Goal: Complete application form: Complete application form

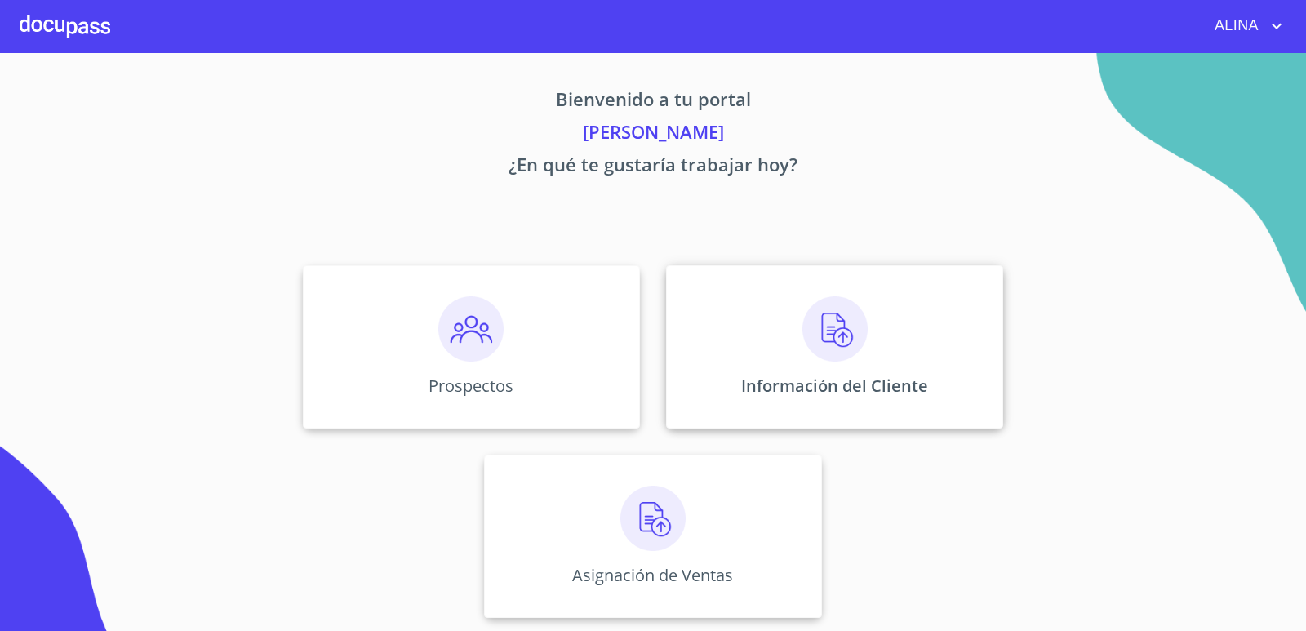
click at [770, 335] on div "Información del Cliente" at bounding box center [834, 346] width 337 height 163
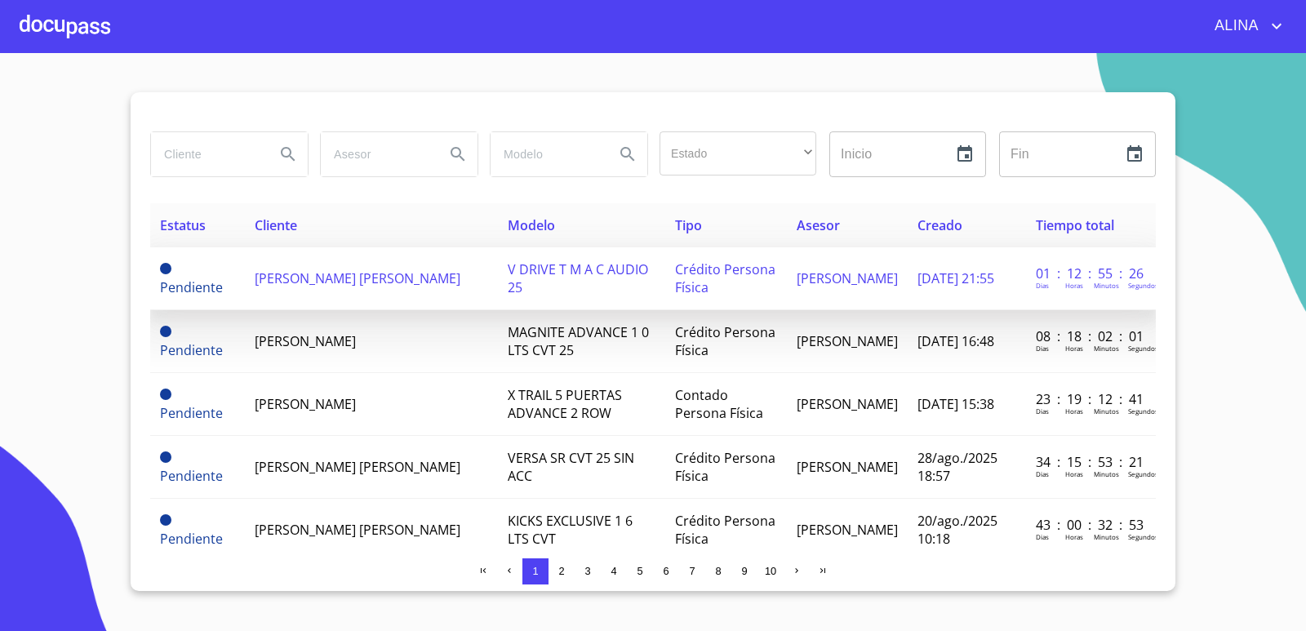
click at [290, 276] on span "[PERSON_NAME] [PERSON_NAME]" at bounding box center [358, 278] width 206 height 18
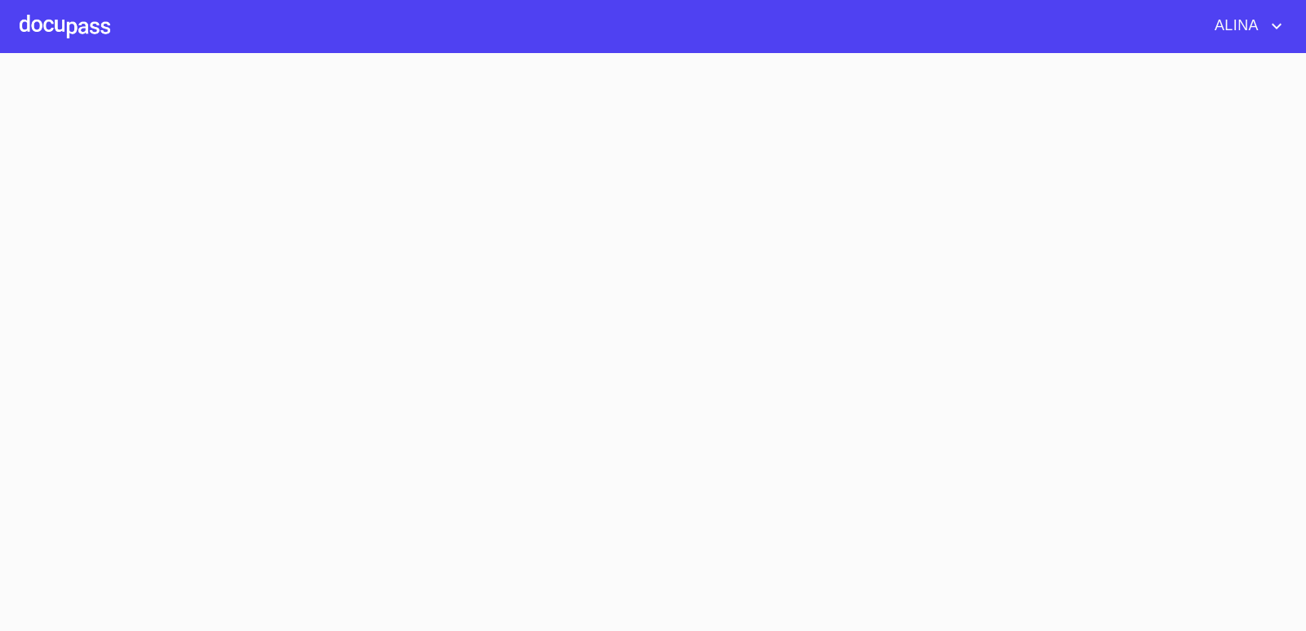
click at [290, 276] on section at bounding box center [653, 342] width 1306 height 578
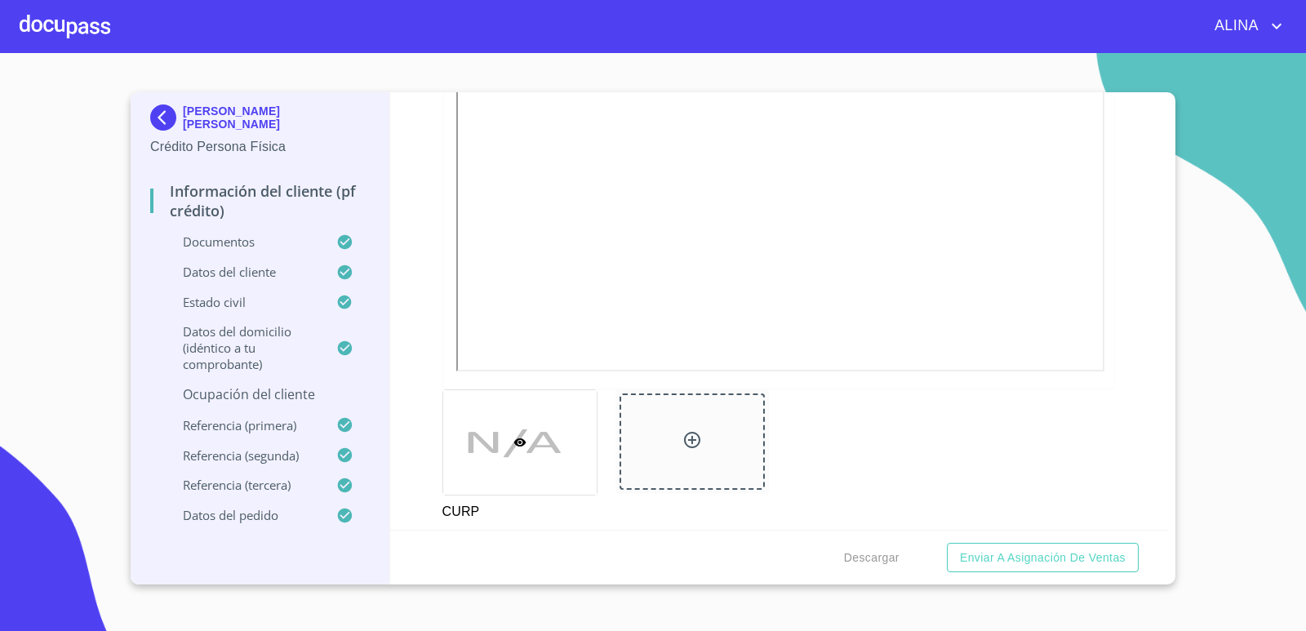
scroll to position [4488, 0]
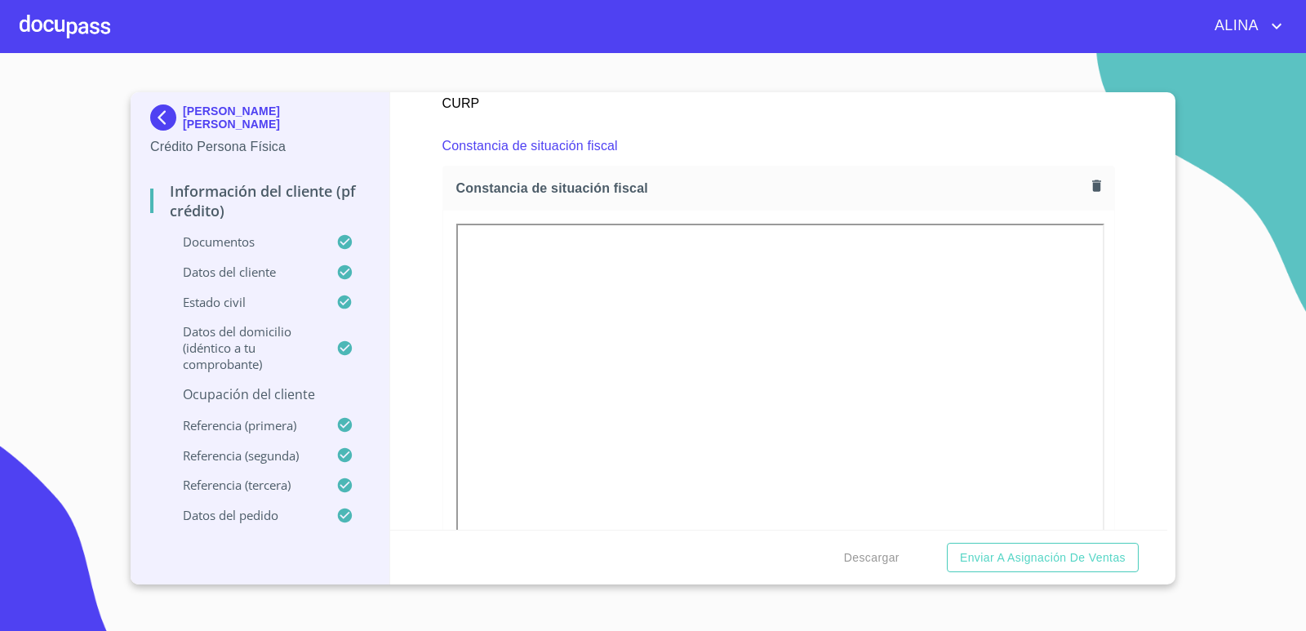
click at [1092, 186] on icon "button" at bounding box center [1096, 185] width 9 height 11
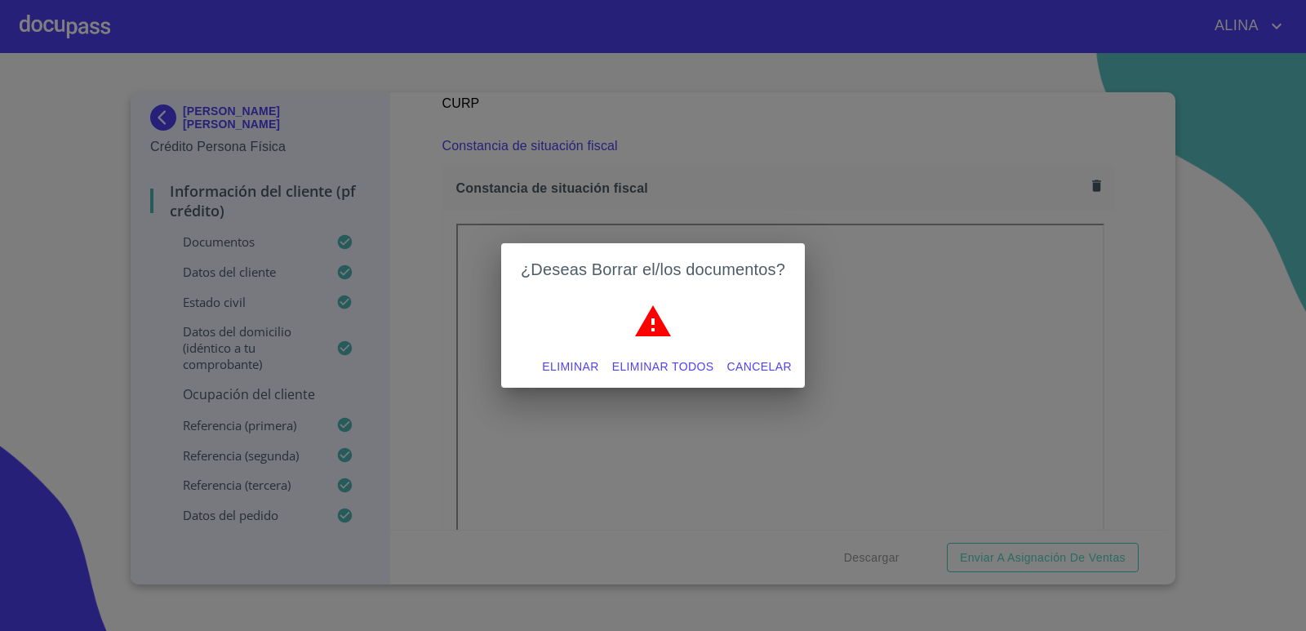
click at [707, 368] on span "Eliminar todos" at bounding box center [663, 367] width 102 height 20
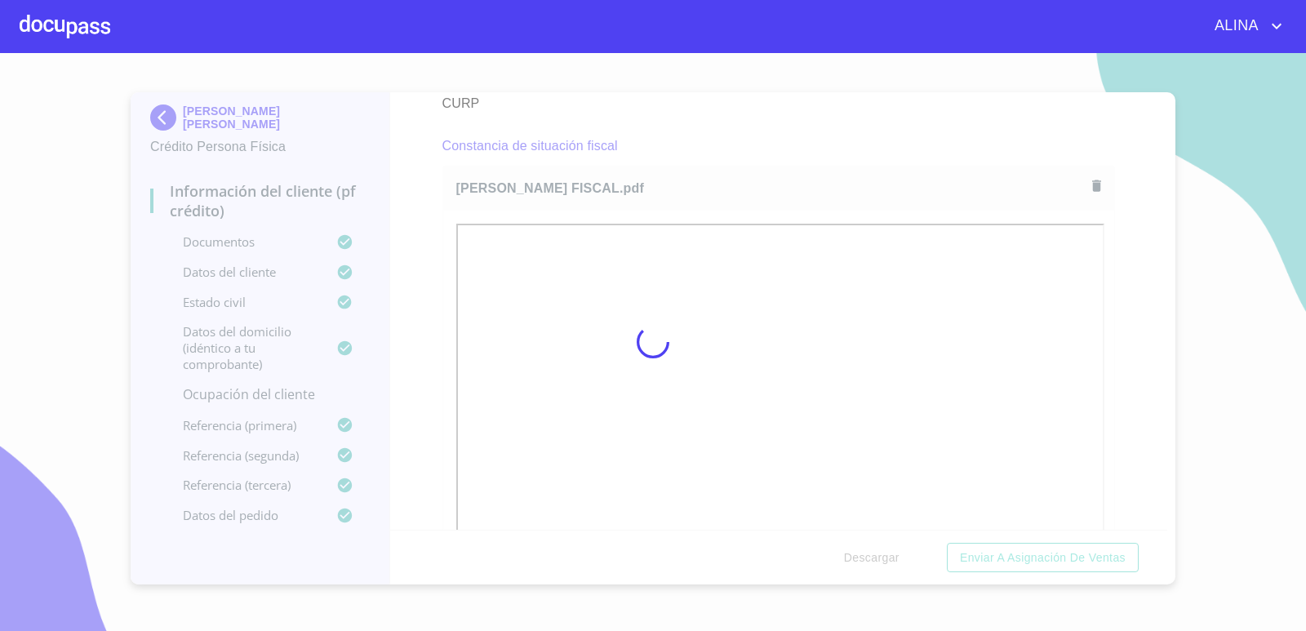
click at [787, 135] on div at bounding box center [653, 342] width 1306 height 578
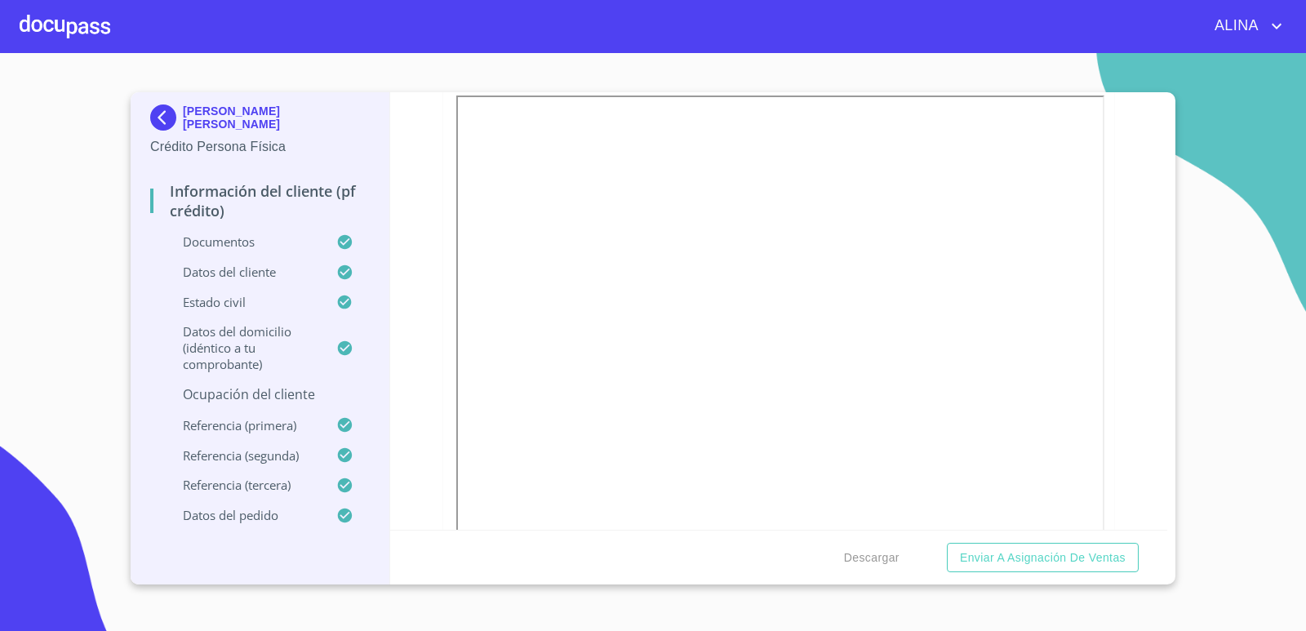
scroll to position [3835, 0]
click at [1085, 149] on button "button" at bounding box center [1096, 140] width 22 height 22
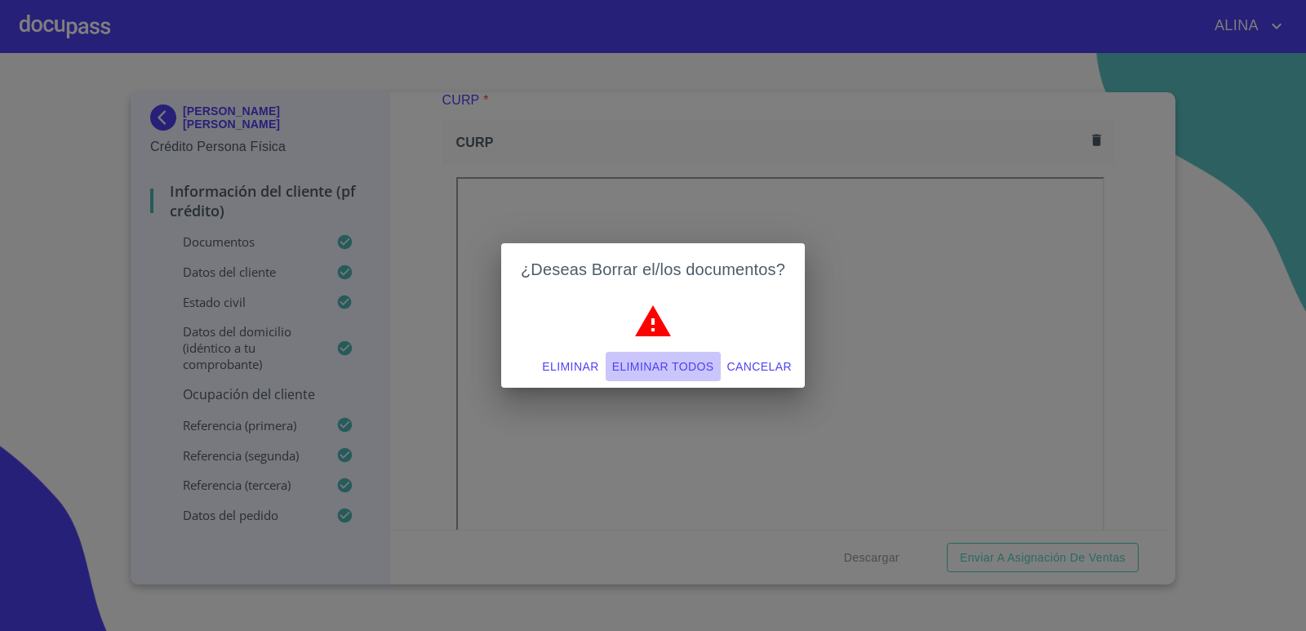
click at [707, 360] on span "Eliminar todos" at bounding box center [663, 367] width 102 height 20
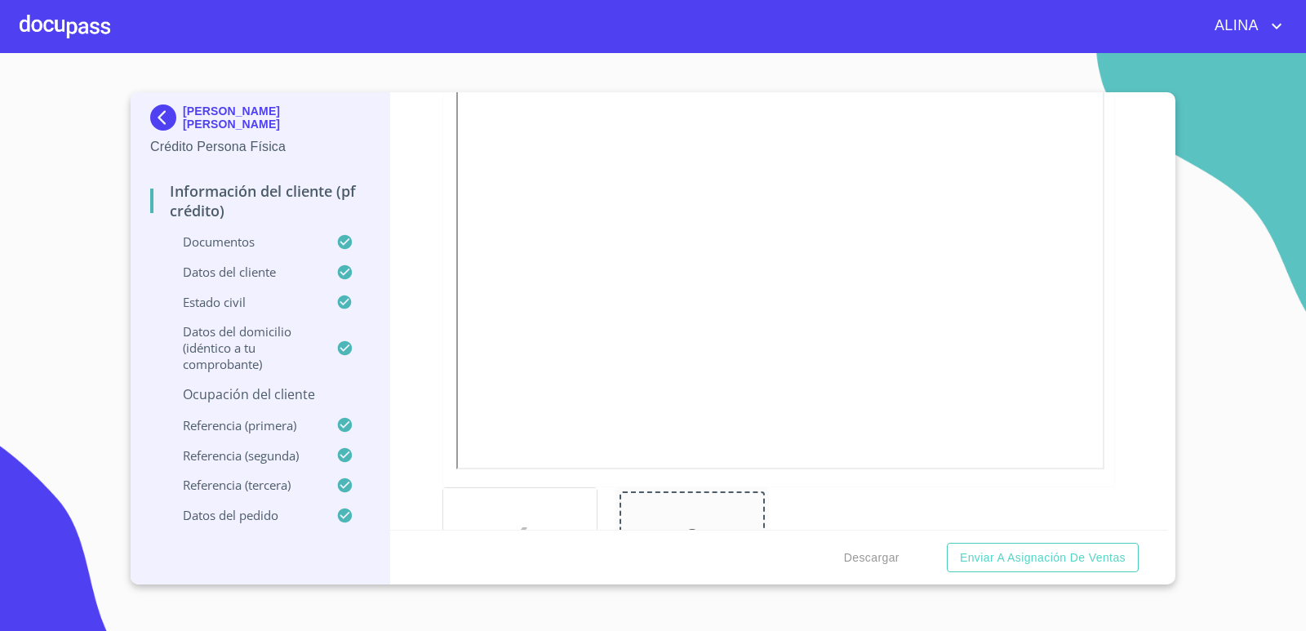
scroll to position [2938, 0]
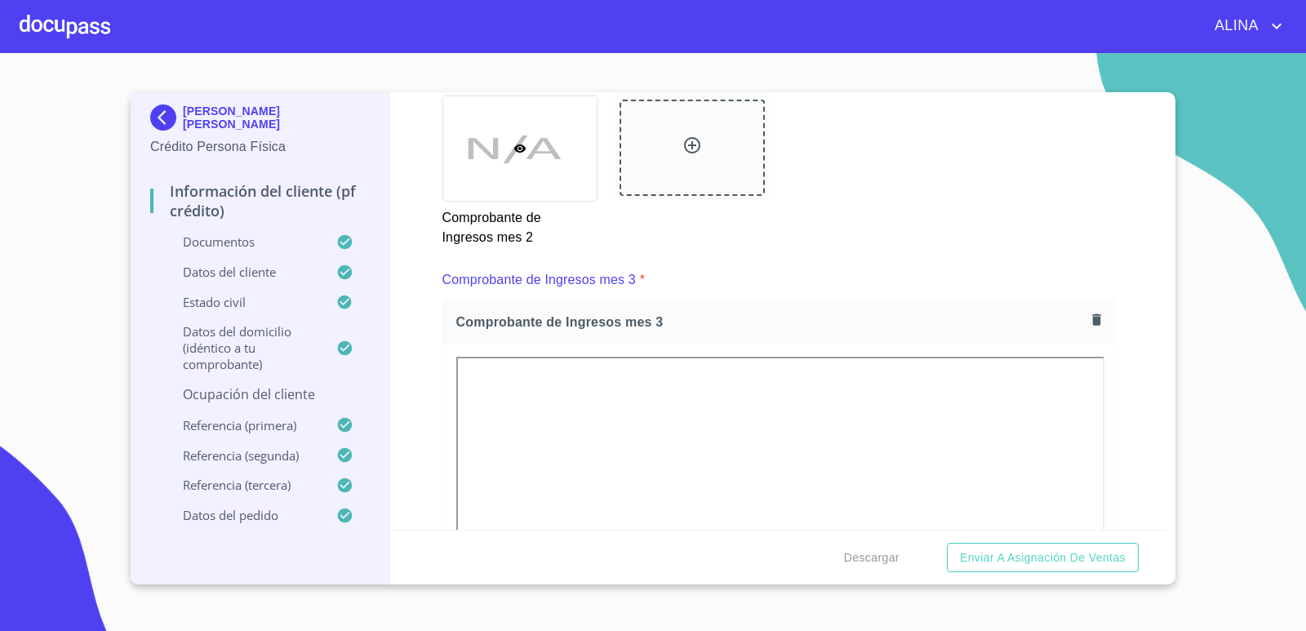
click at [1092, 320] on icon "button" at bounding box center [1096, 318] width 9 height 11
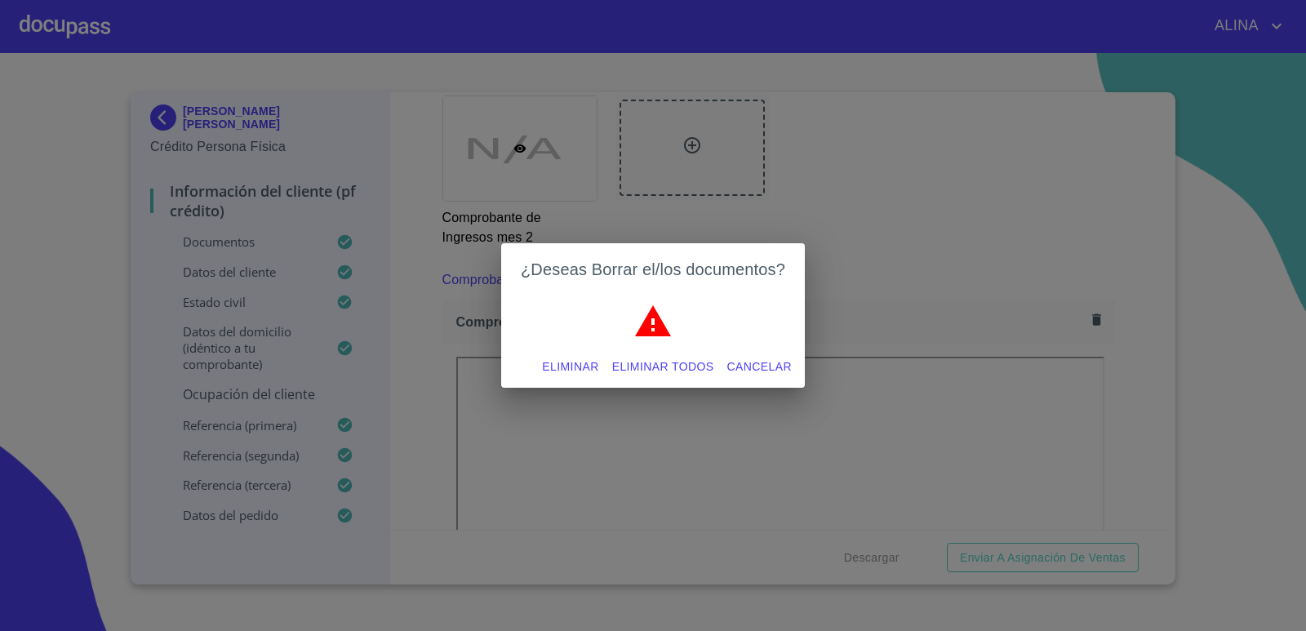
click at [671, 363] on span "Eliminar todos" at bounding box center [663, 367] width 102 height 20
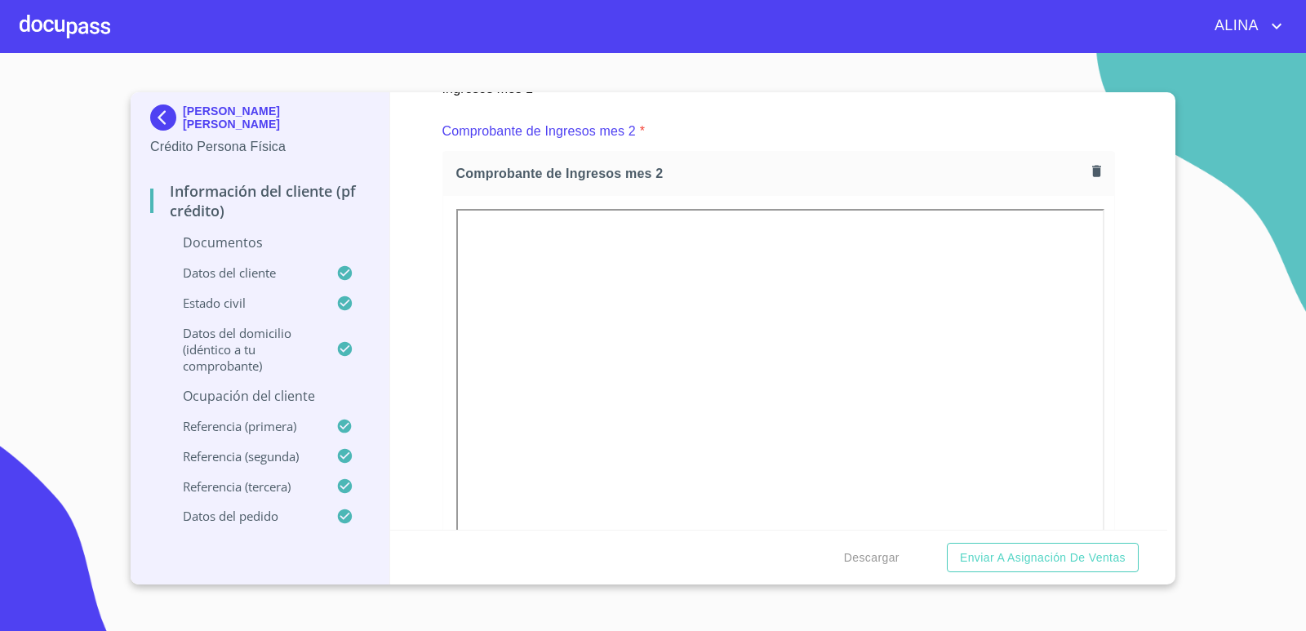
scroll to position [2367, 0]
click at [1092, 170] on icon "button" at bounding box center [1096, 171] width 9 height 11
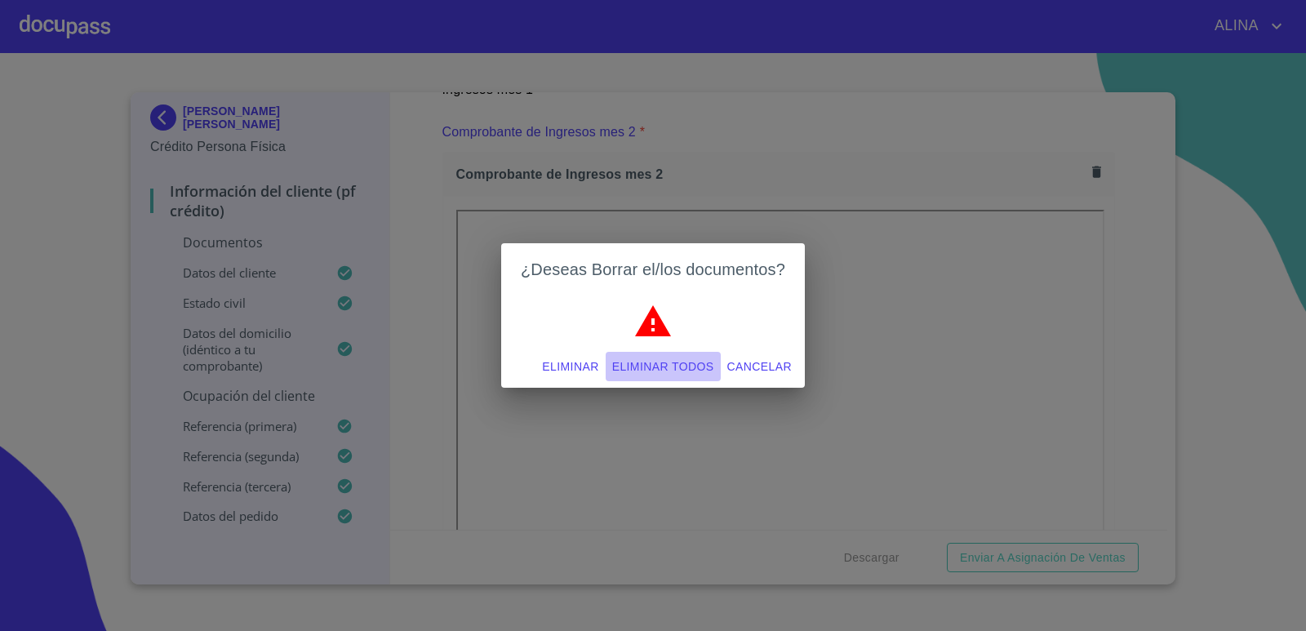
click at [698, 365] on span "Eliminar todos" at bounding box center [663, 367] width 102 height 20
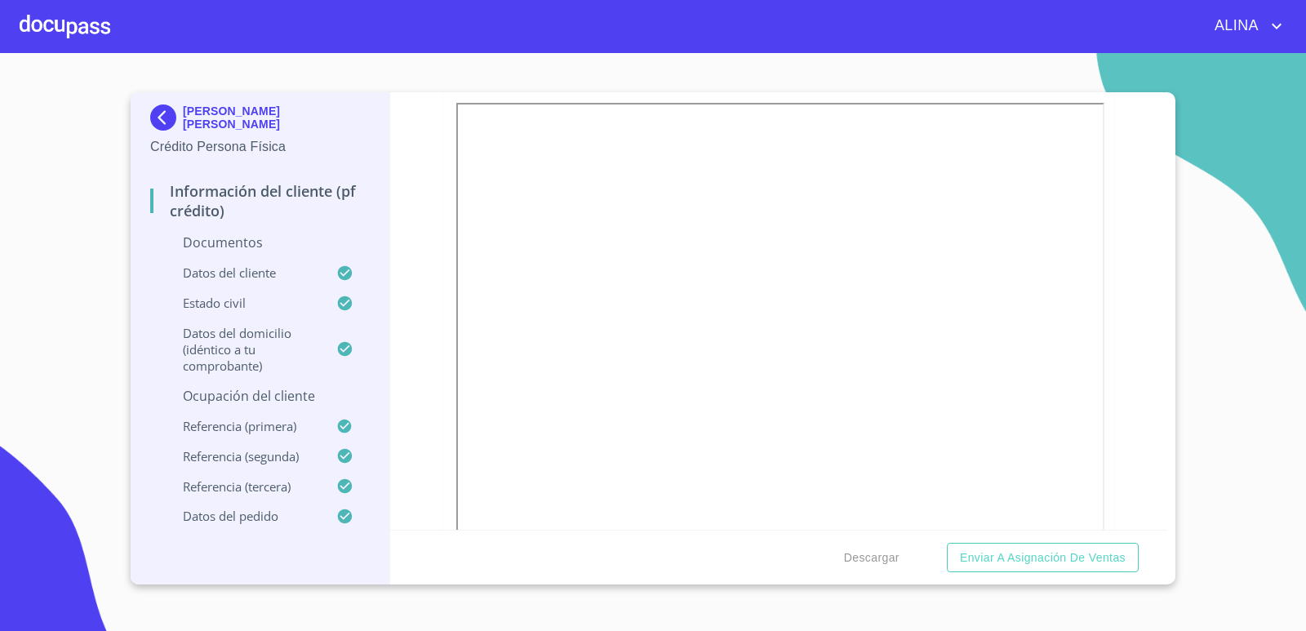
scroll to position [1714, 0]
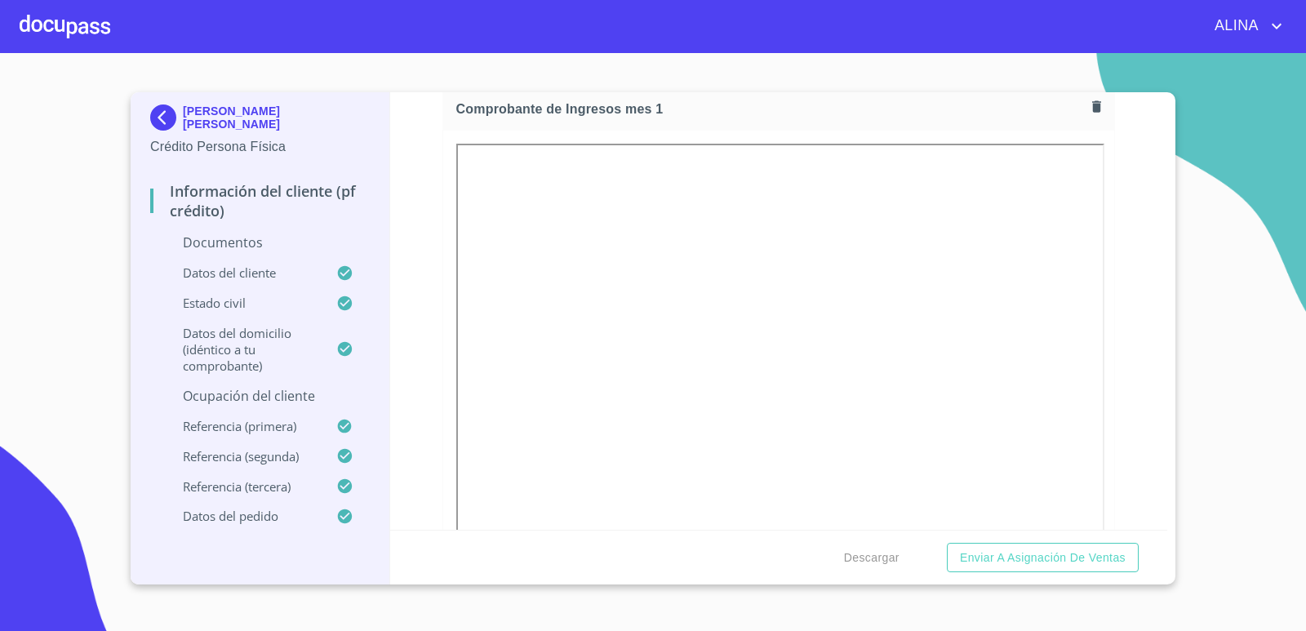
click at [1092, 106] on icon "button" at bounding box center [1096, 106] width 9 height 11
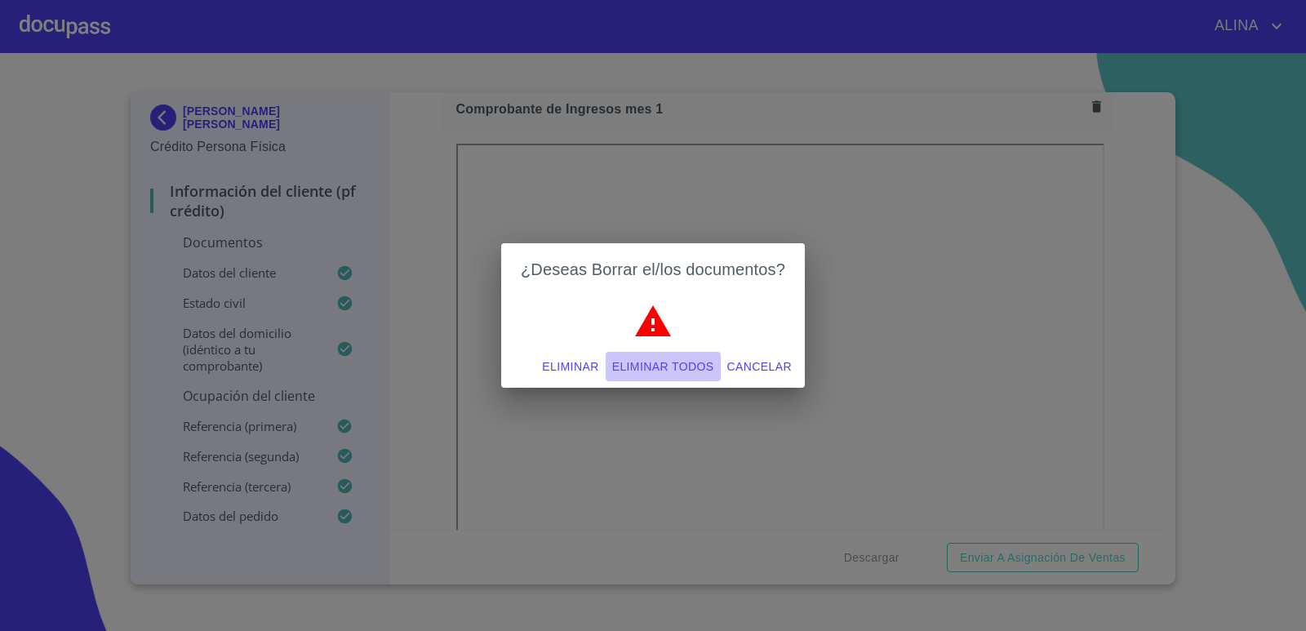
click at [685, 365] on span "Eliminar todos" at bounding box center [663, 367] width 102 height 20
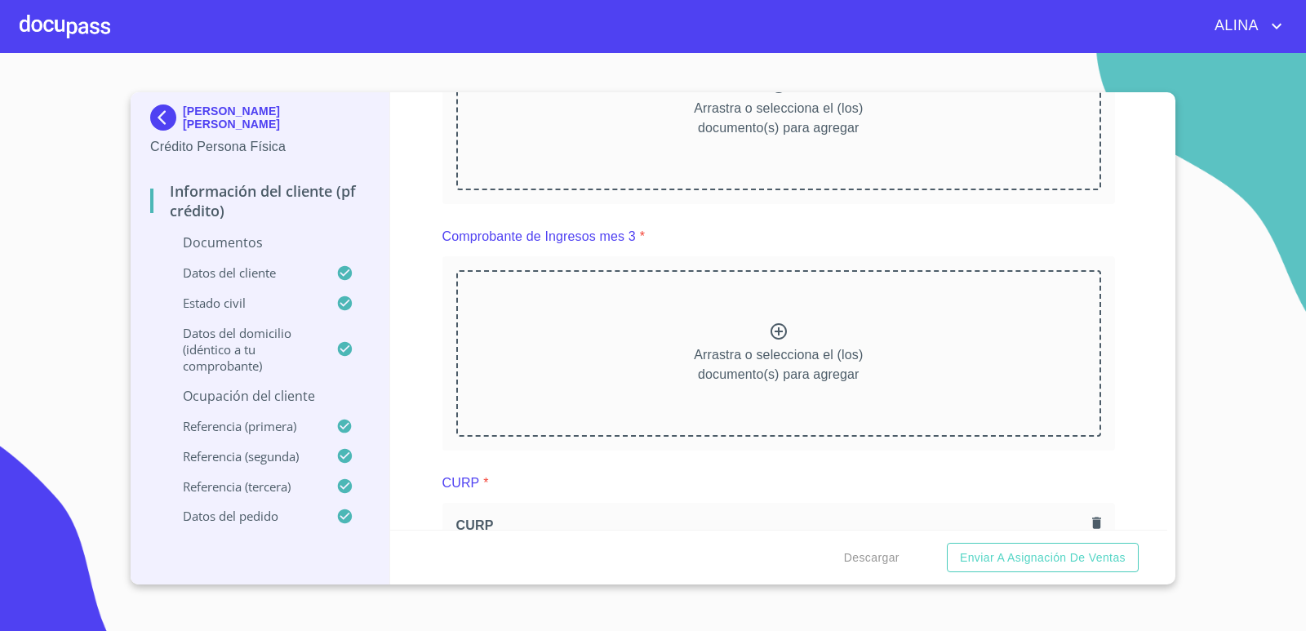
scroll to position [2040, 0]
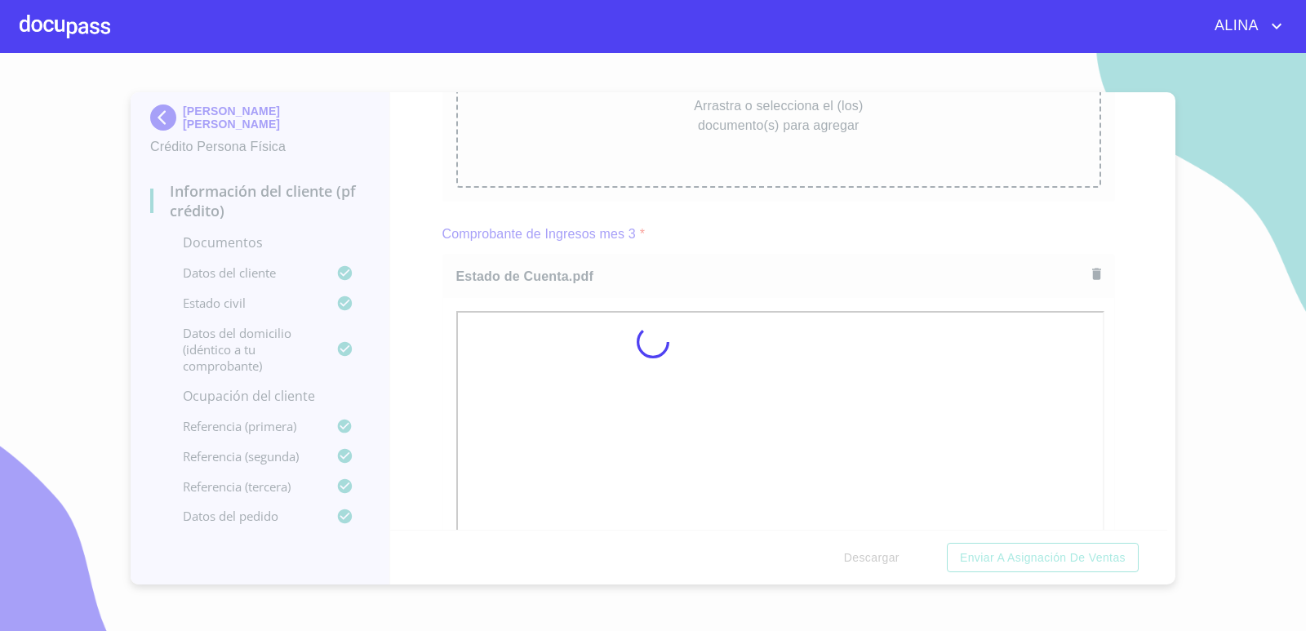
click at [828, 244] on div at bounding box center [653, 342] width 1306 height 578
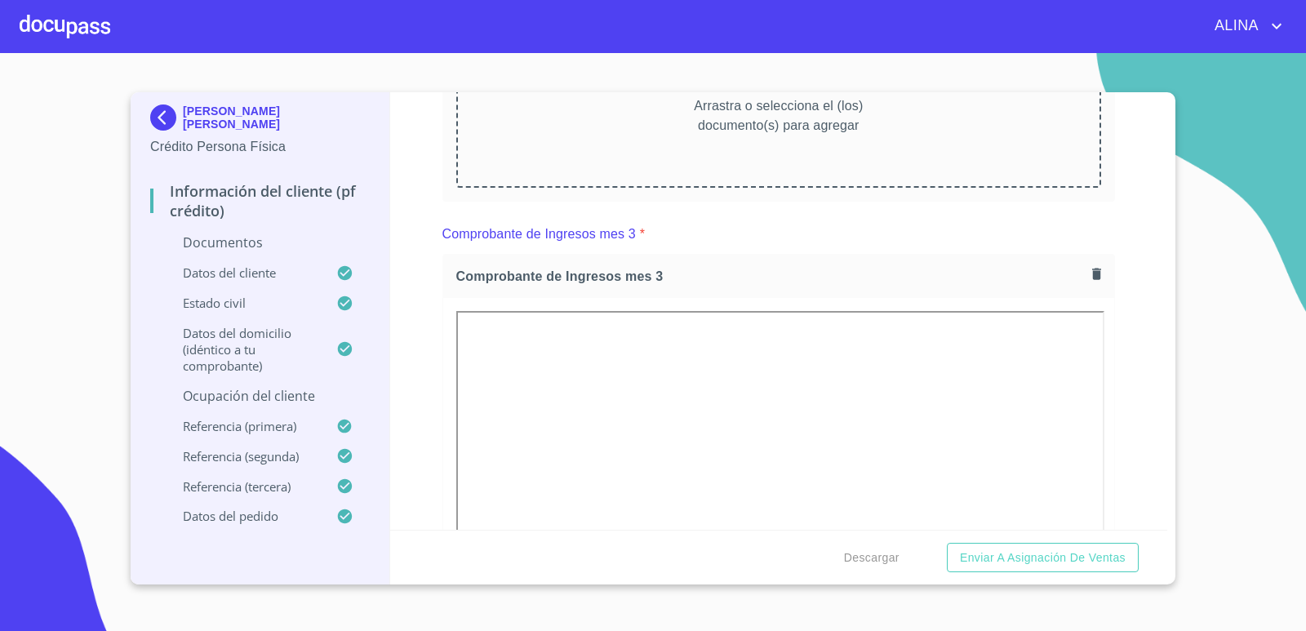
click at [1131, 379] on div "Información del cliente (PF crédito) Documentos Documento de identificación.   …" at bounding box center [779, 310] width 778 height 437
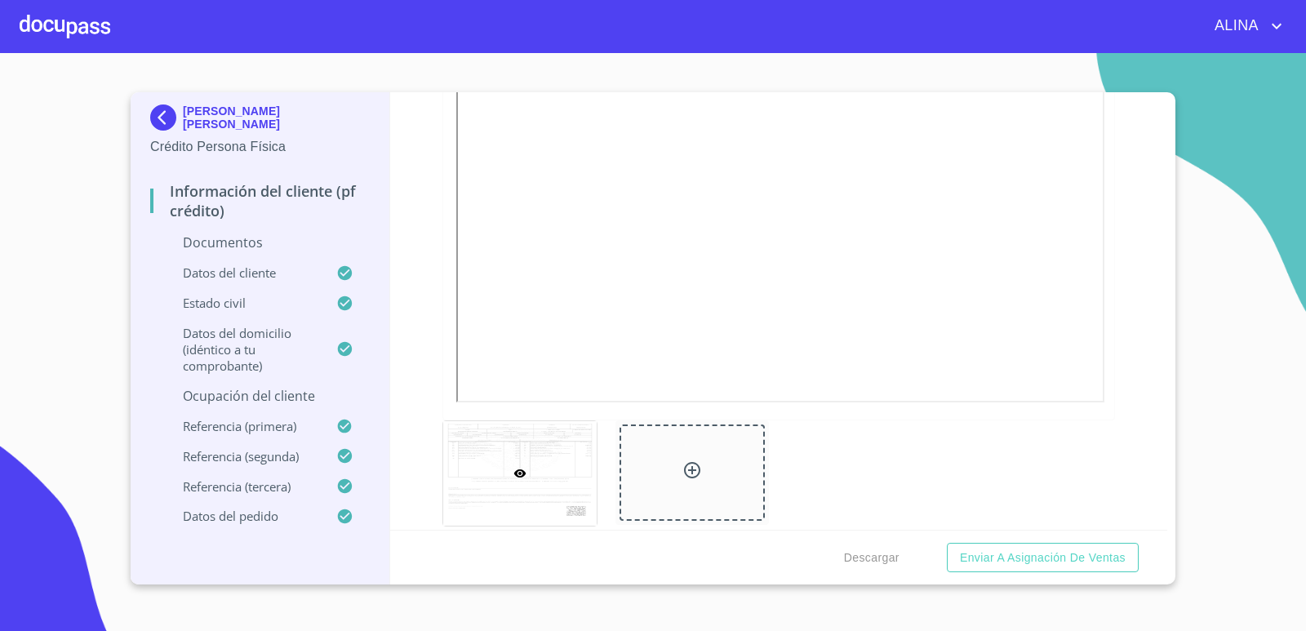
scroll to position [2203, 0]
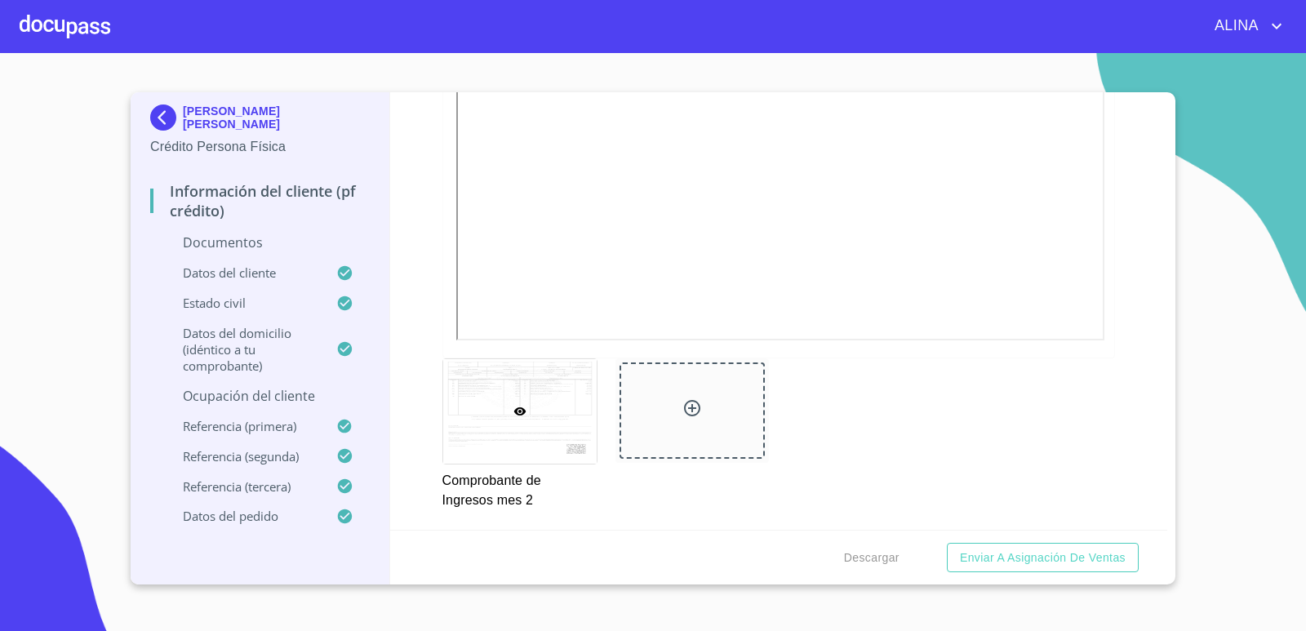
click at [687, 406] on icon at bounding box center [692, 408] width 16 height 16
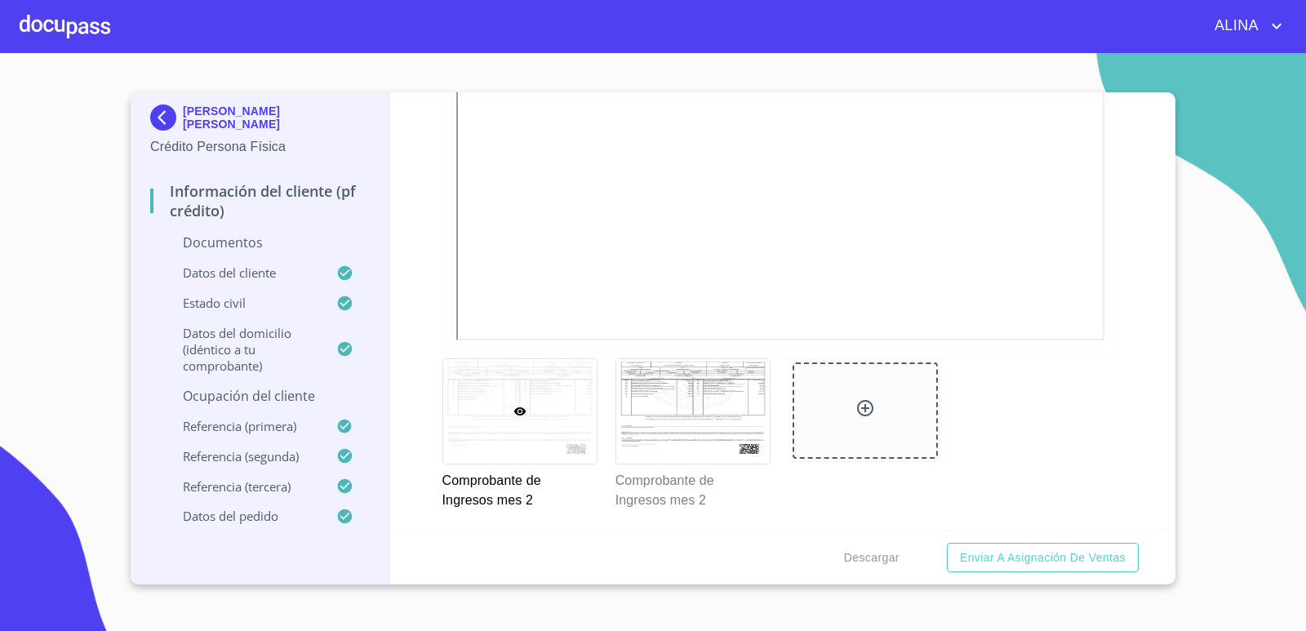
click at [999, 486] on div "Comprobante de Ingresos mes 2 Comprobante de Ingresos mes 2" at bounding box center [779, 433] width 693 height 171
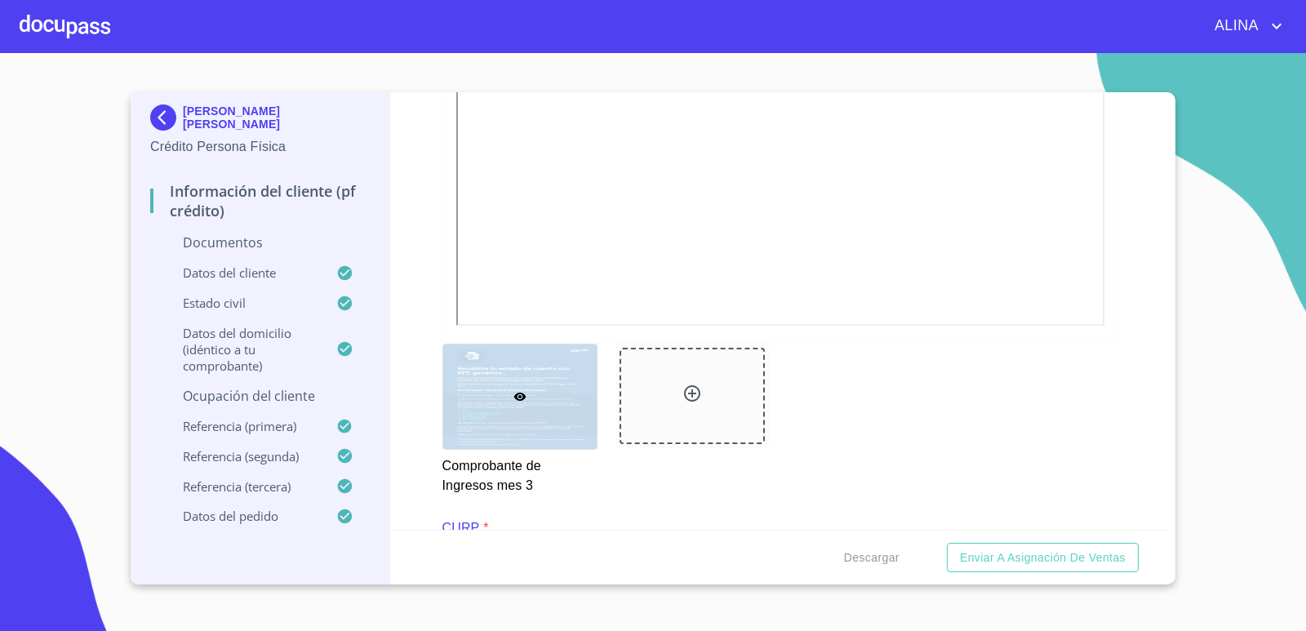
scroll to position [2938, 0]
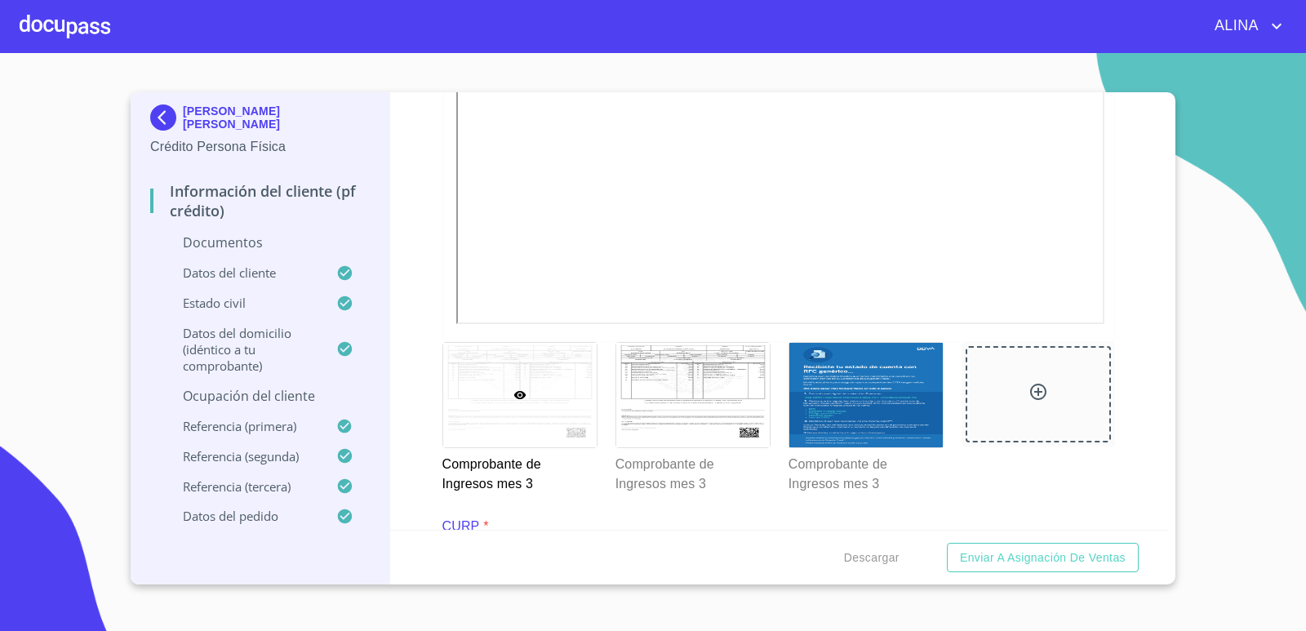
drag, startPoint x: 1251, startPoint y: 530, endPoint x: 1237, endPoint y: 528, distance: 14.1
click at [1248, 530] on section "[PERSON_NAME] [PERSON_NAME] Crédito Persona Física Información del cliente (PF …" at bounding box center [653, 342] width 1306 height 578
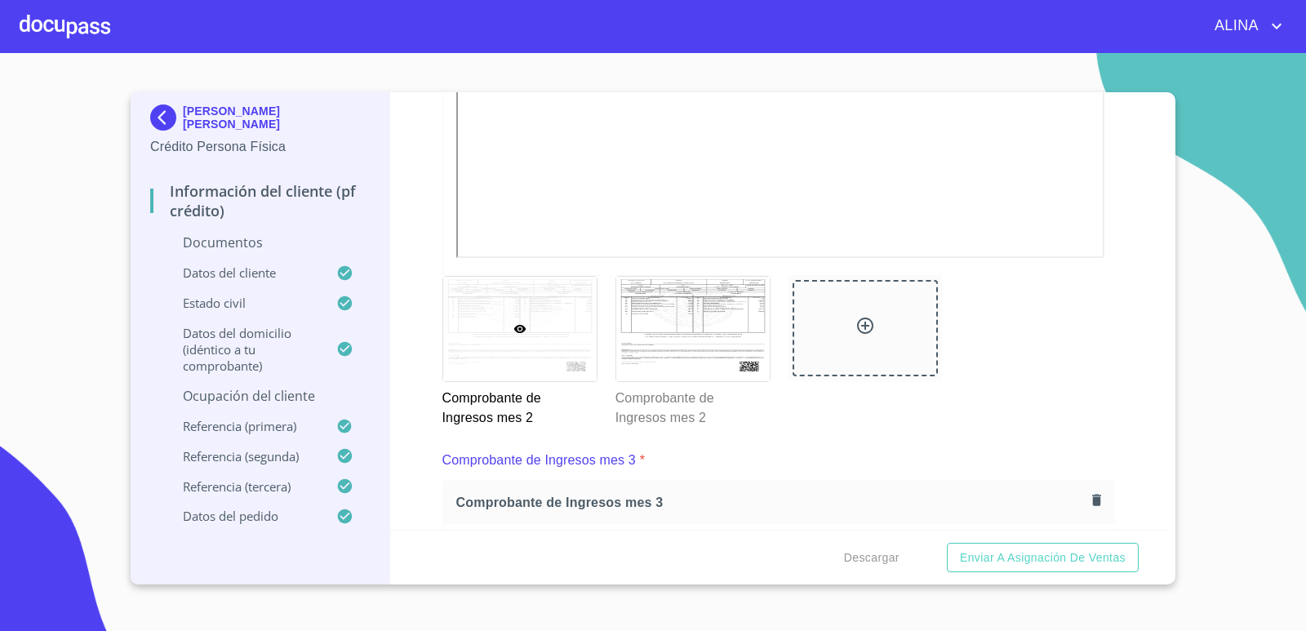
scroll to position [2285, 0]
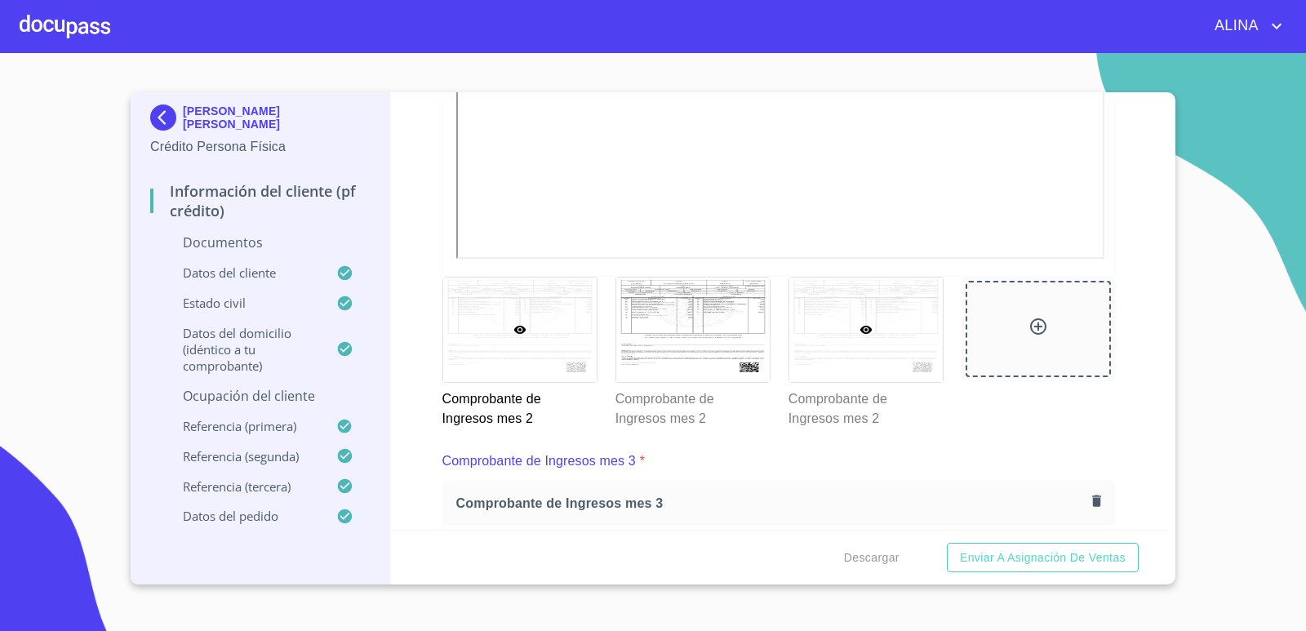
click at [896, 353] on div at bounding box center [865, 329] width 153 height 104
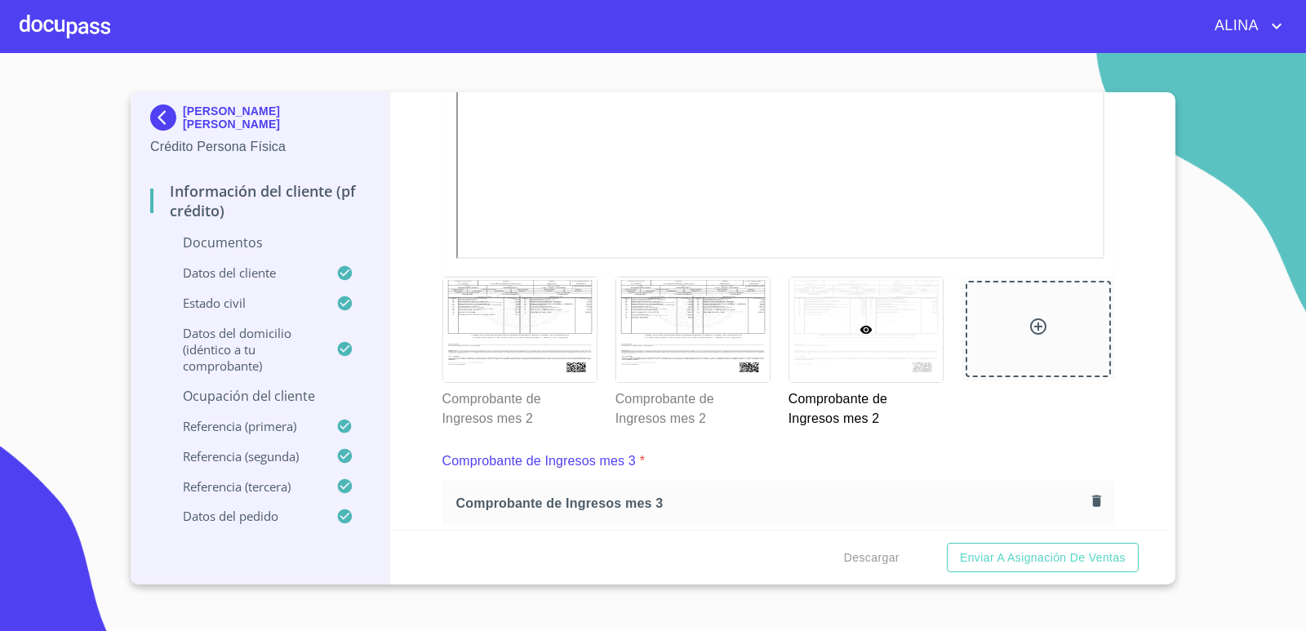
scroll to position [12, 0]
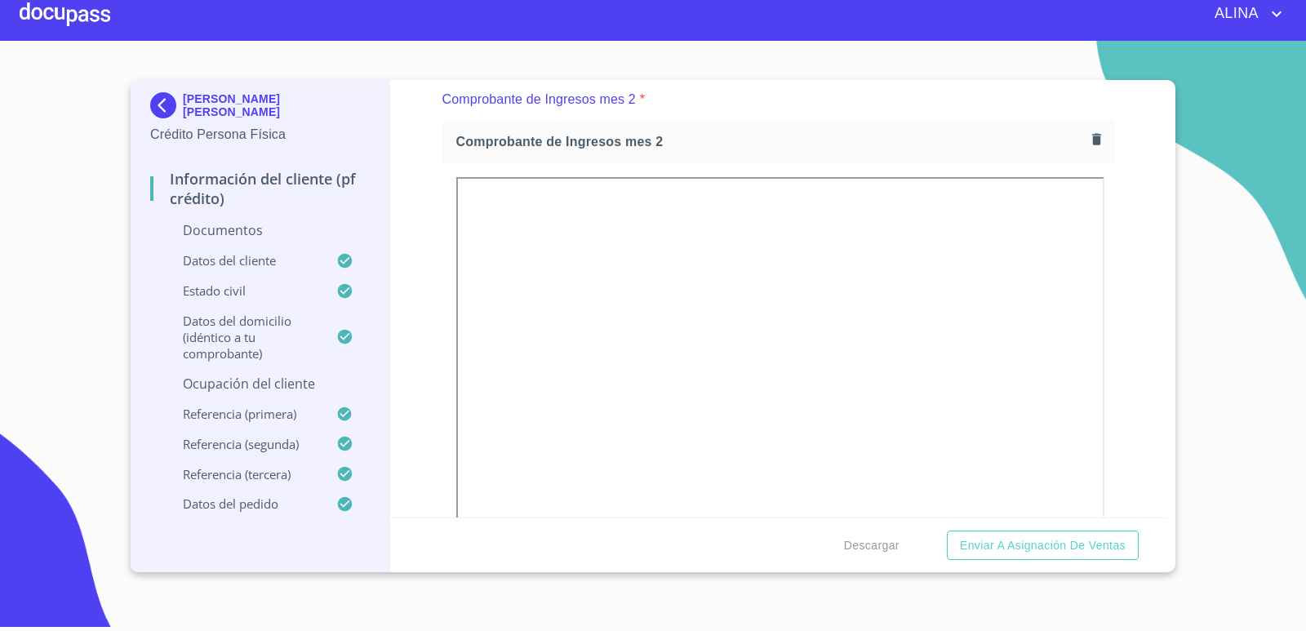
click at [1092, 137] on icon "button" at bounding box center [1096, 139] width 9 height 11
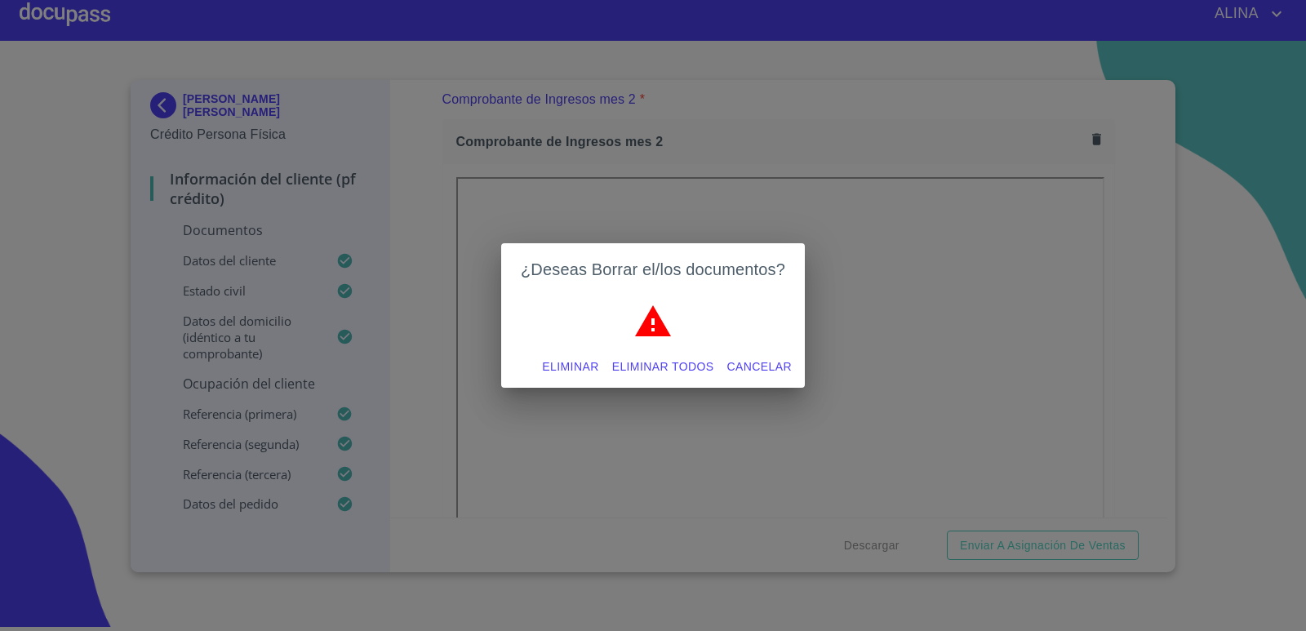
click at [566, 367] on span "Eliminar" at bounding box center [570, 367] width 56 height 20
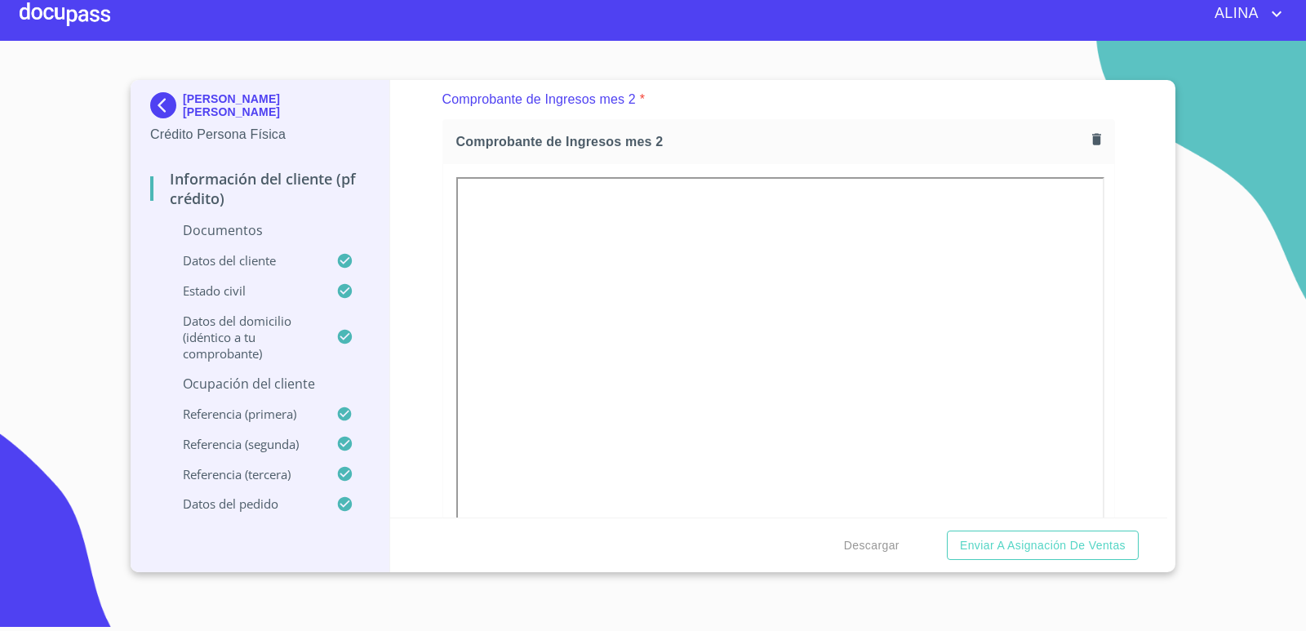
click at [1124, 383] on div "Información del cliente (PF crédito) Documentos Documento de identificación.   …" at bounding box center [779, 298] width 778 height 437
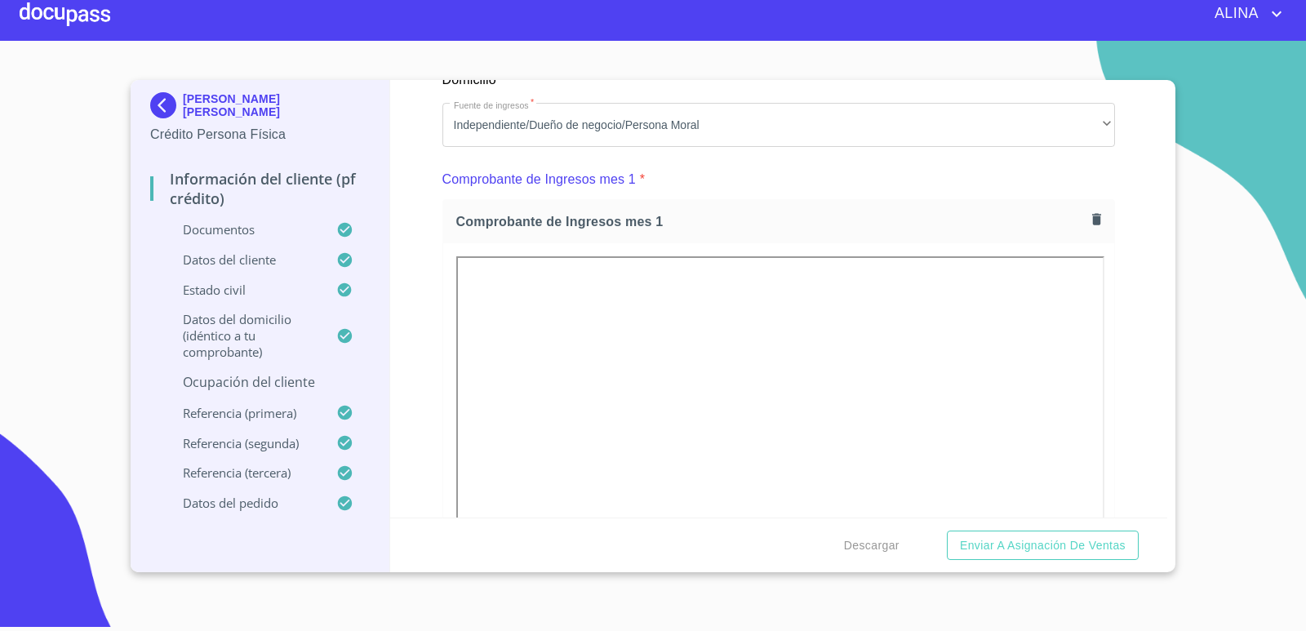
scroll to position [1915, 0]
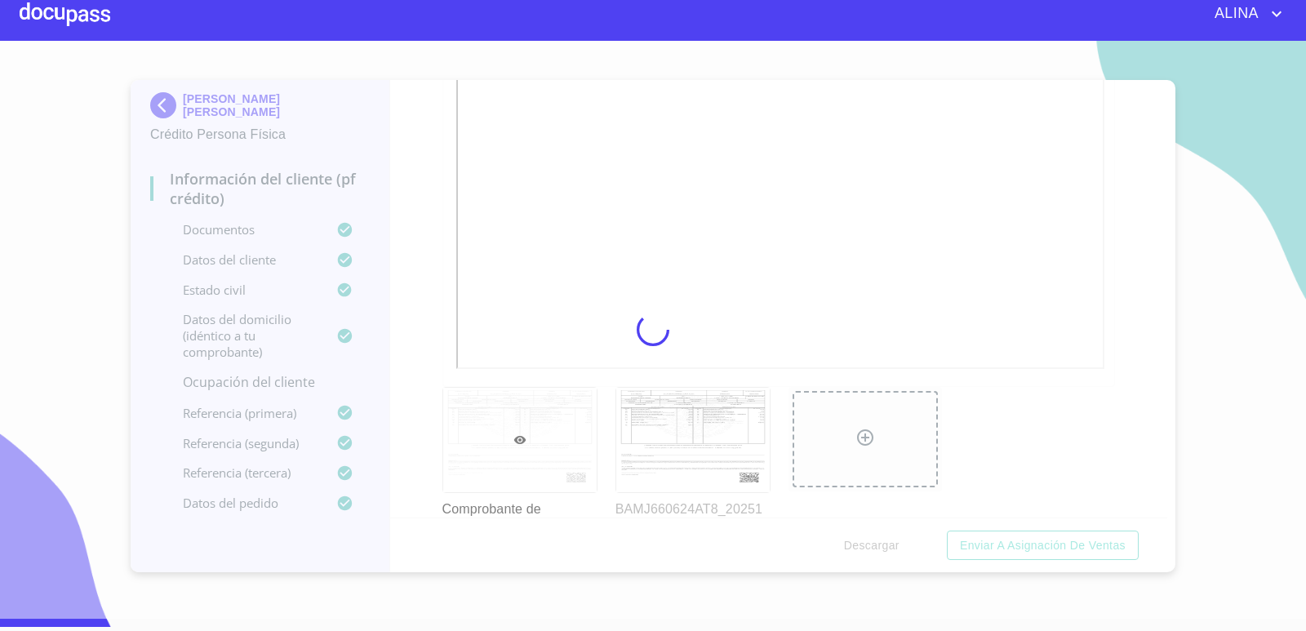
click at [1092, 476] on div at bounding box center [653, 330] width 1306 height 578
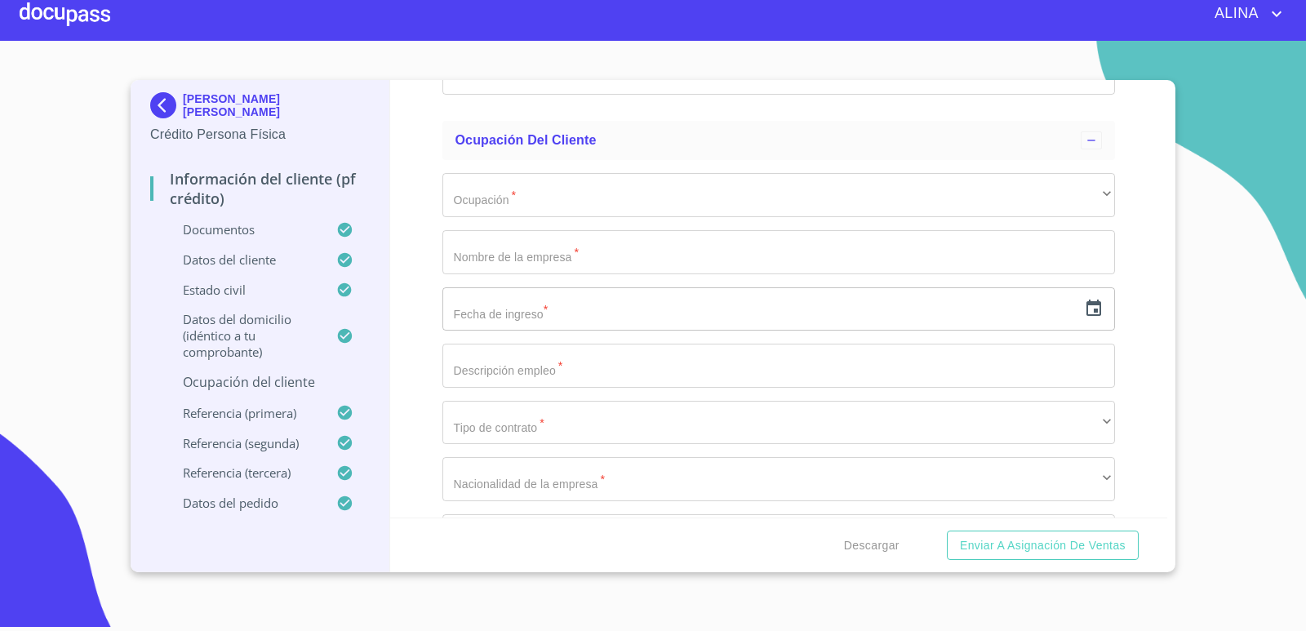
scroll to position [6893, 0]
click at [1086, 304] on icon "button" at bounding box center [1093, 301] width 15 height 16
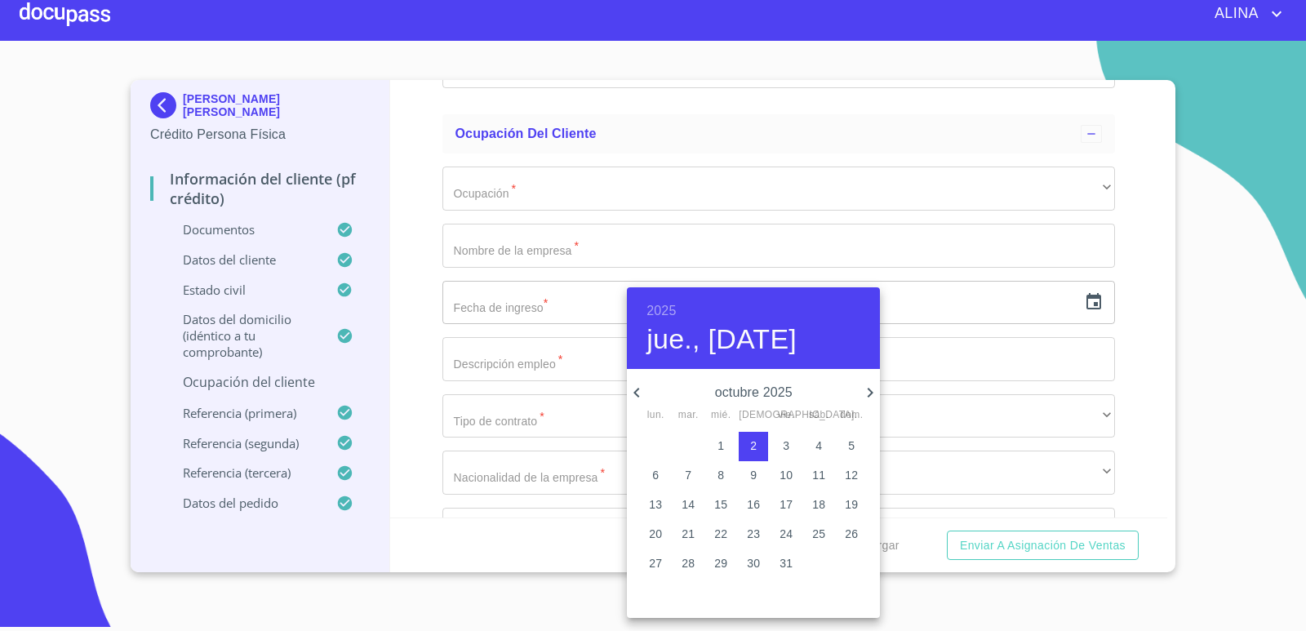
click at [659, 308] on h6 "2025" at bounding box center [660, 310] width 29 height 23
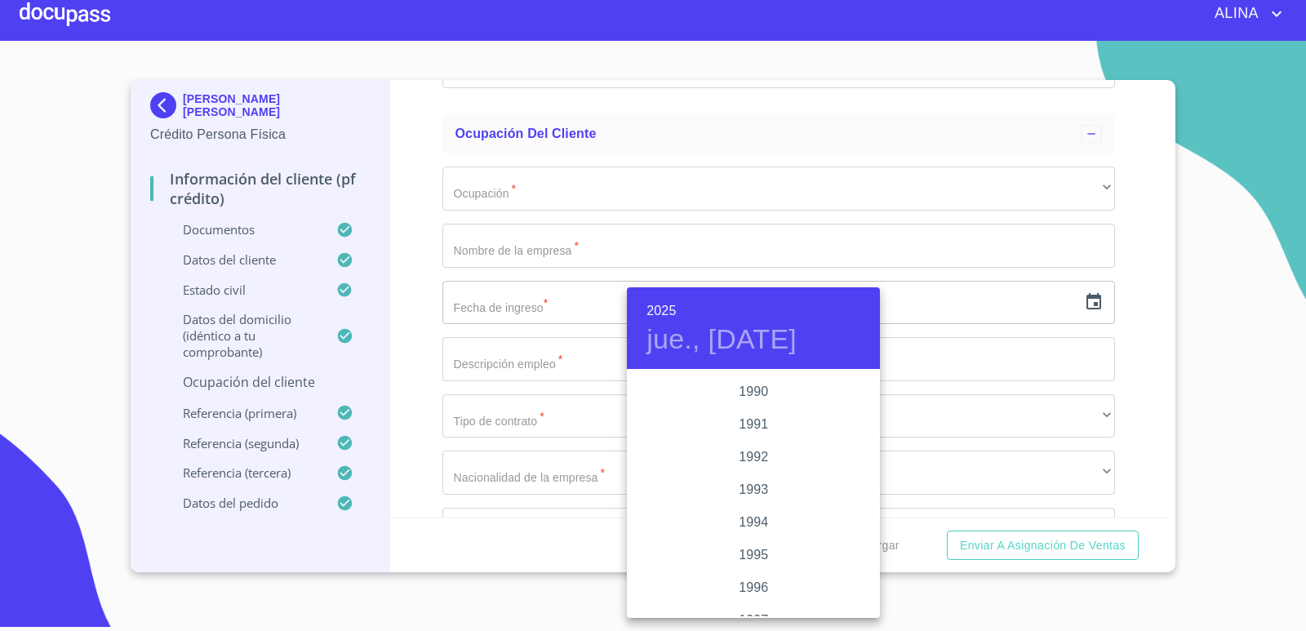
scroll to position [2187, 0]
click at [751, 380] on div "1992" at bounding box center [753, 387] width 253 height 33
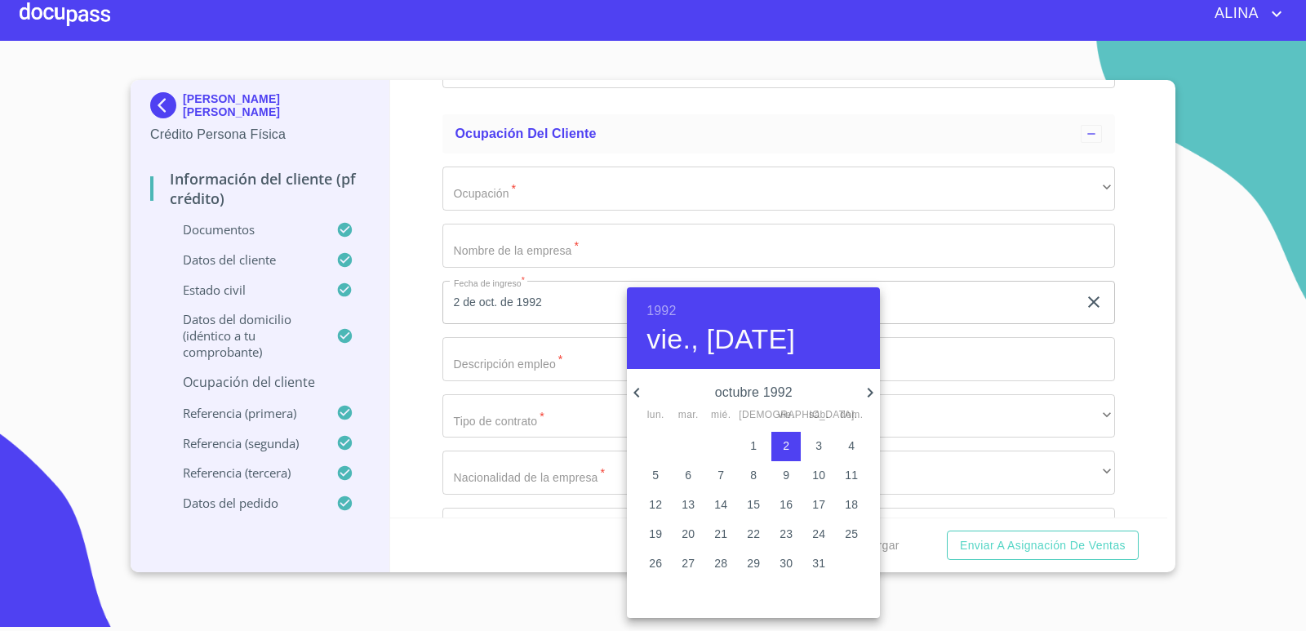
click at [639, 396] on icon "button" at bounding box center [636, 393] width 6 height 10
click at [716, 502] on p "16" at bounding box center [720, 504] width 13 height 16
type input "16 de sep. de 1992"
click at [424, 510] on div at bounding box center [653, 315] width 1306 height 631
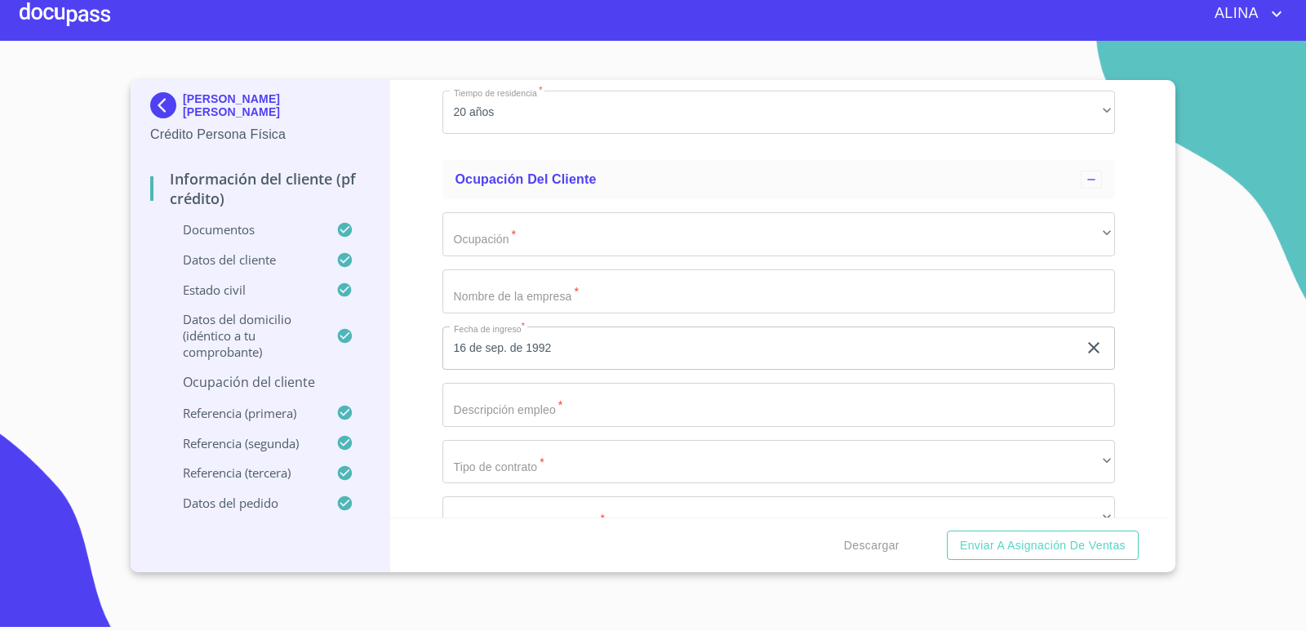
scroll to position [6812, 0]
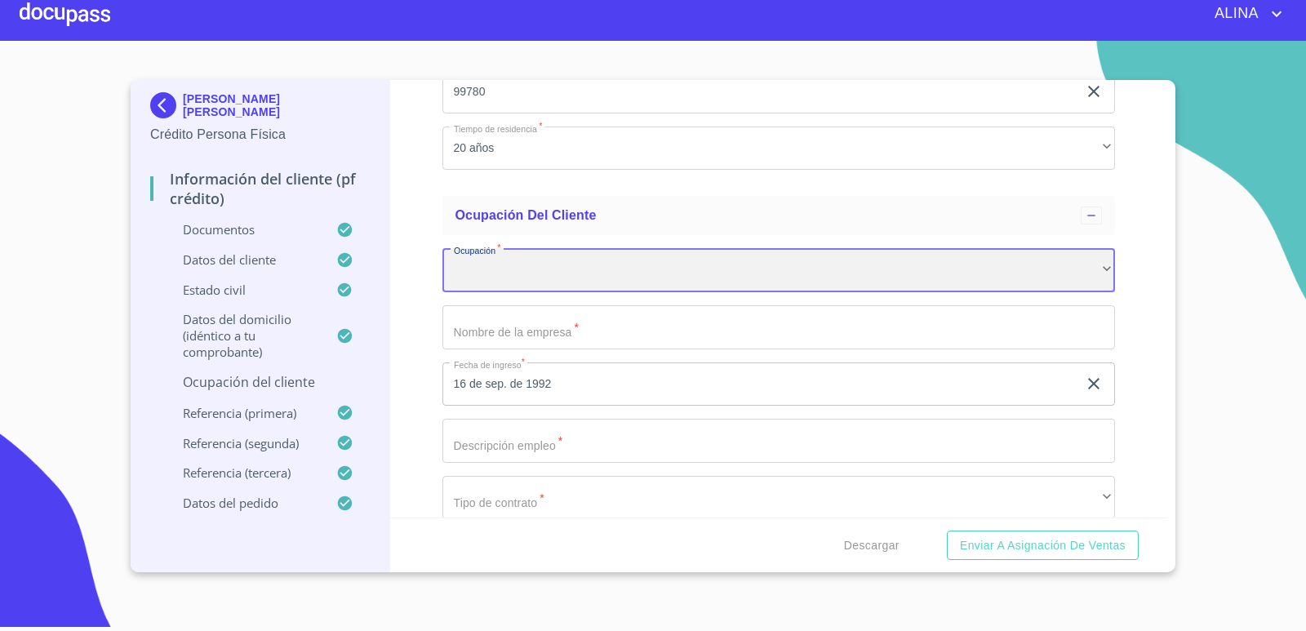
click at [546, 264] on div "​" at bounding box center [778, 270] width 673 height 44
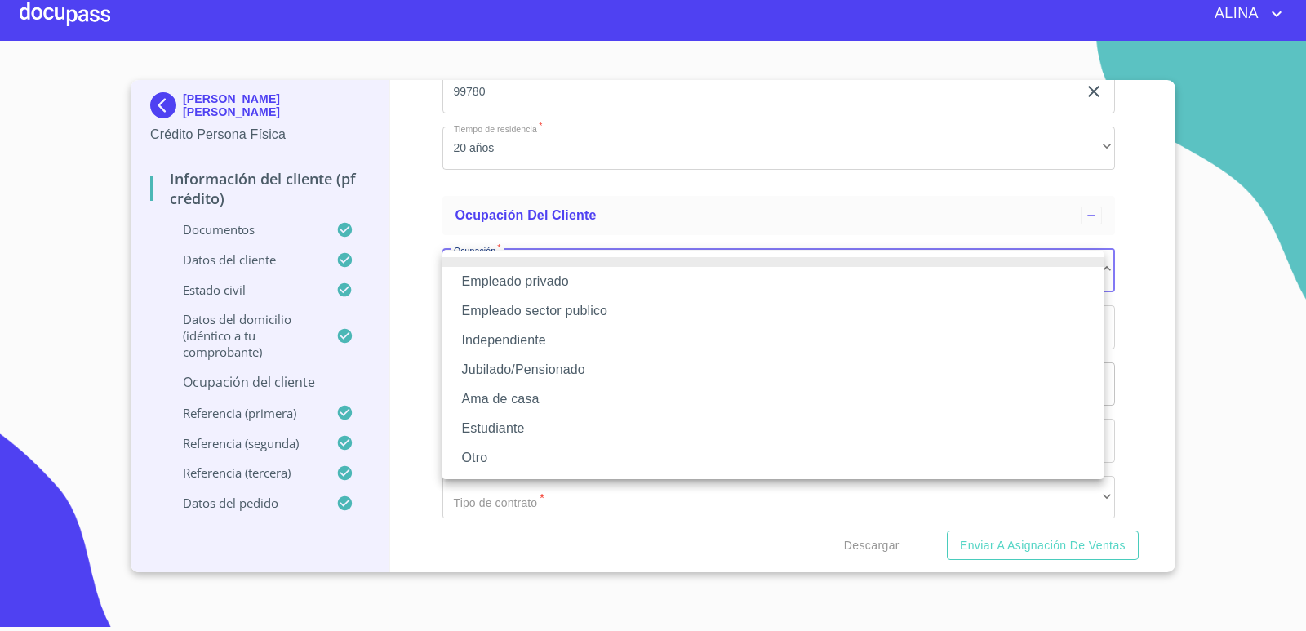
click at [549, 312] on li "Empleado sector publico" at bounding box center [772, 310] width 661 height 29
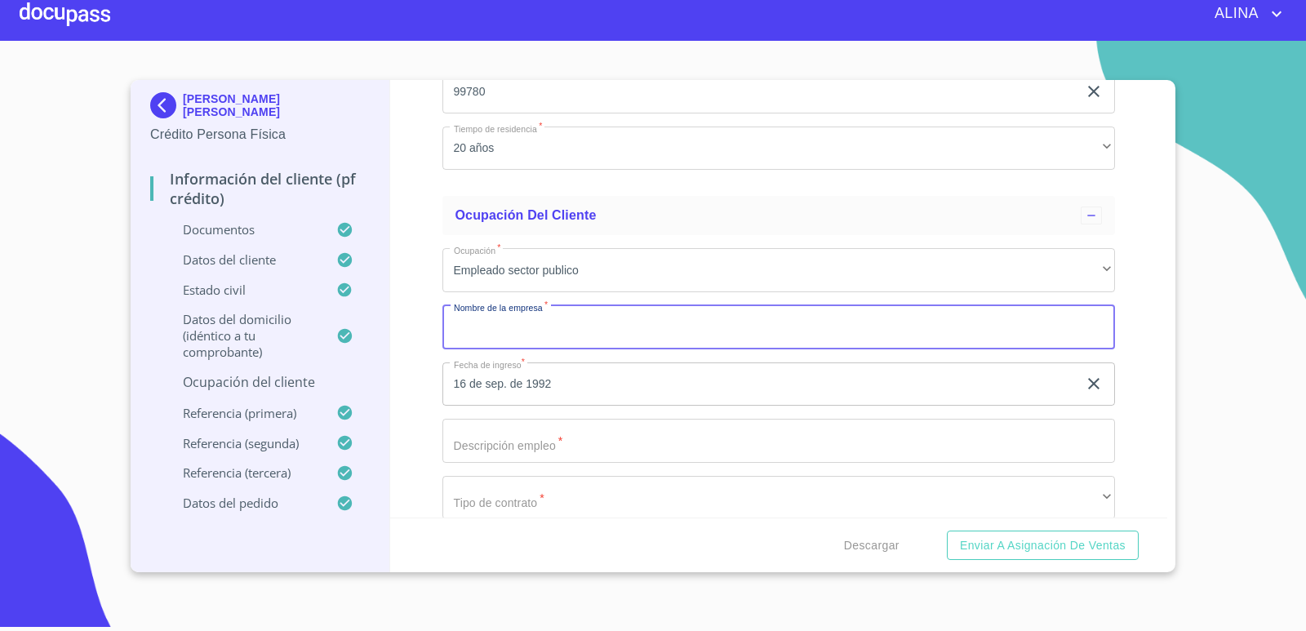
click at [539, 333] on input "Documento de identificación.   *" at bounding box center [778, 327] width 673 height 44
type input "SEP"
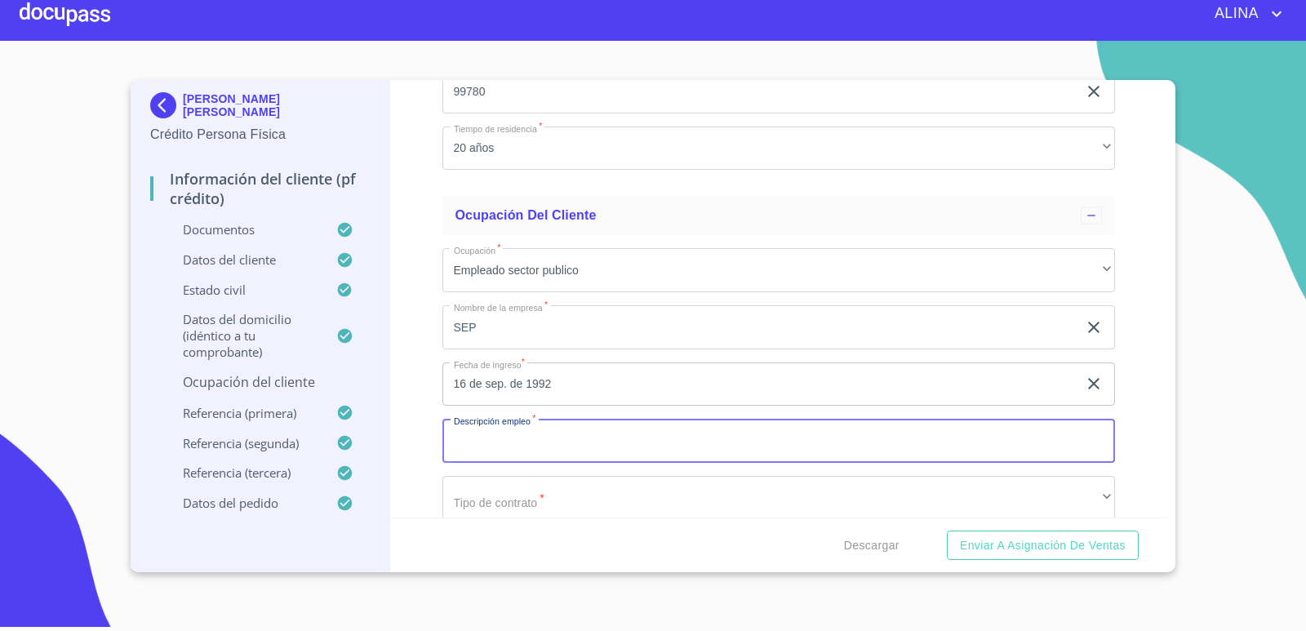
click at [560, 435] on input "Documento de identificación.   *" at bounding box center [778, 441] width 673 height 44
type input "O"
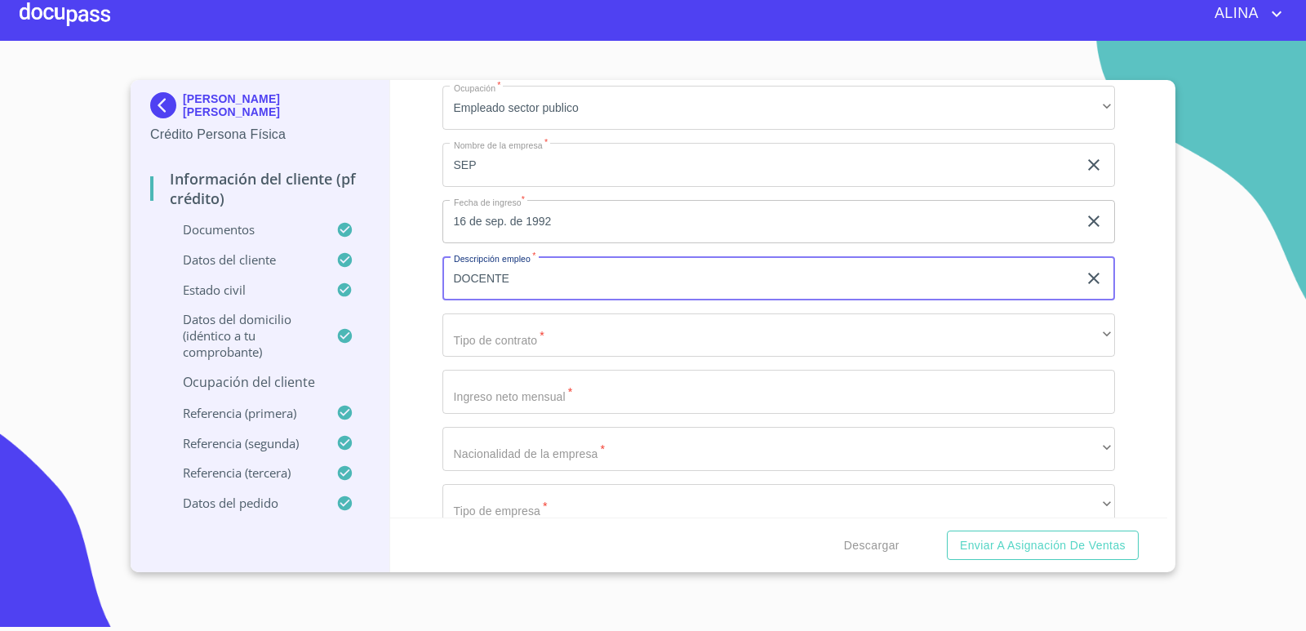
scroll to position [6975, 0]
type input "DOCENTE"
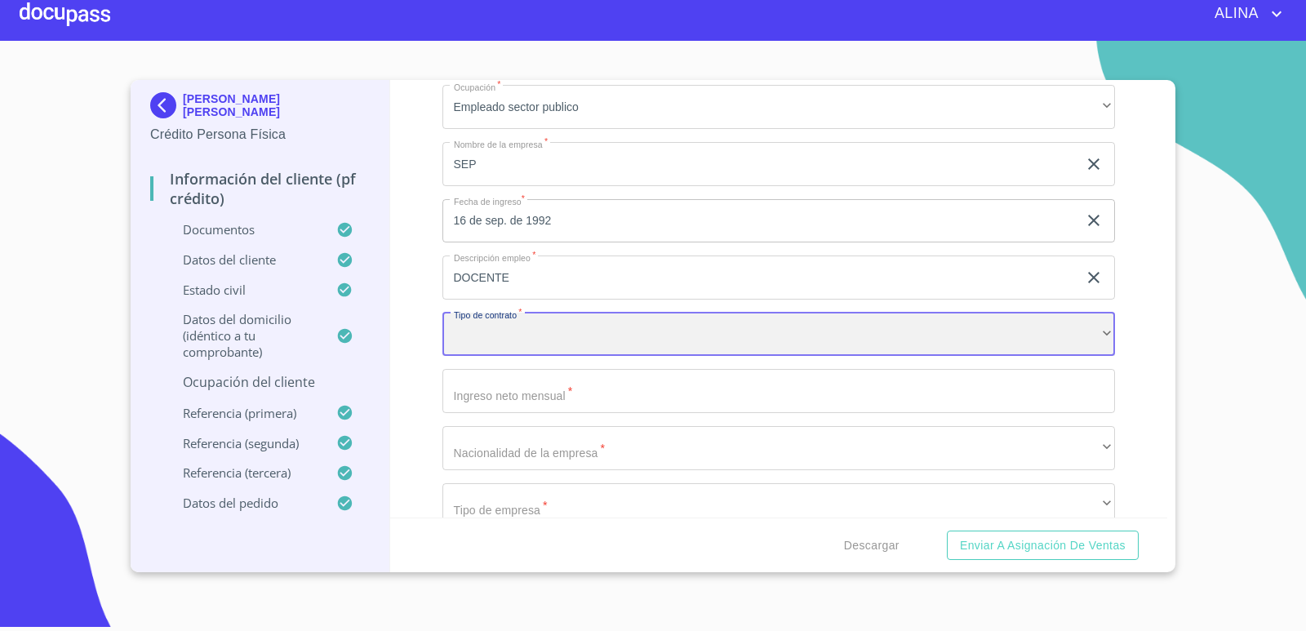
click at [563, 339] on div "​" at bounding box center [778, 335] width 673 height 44
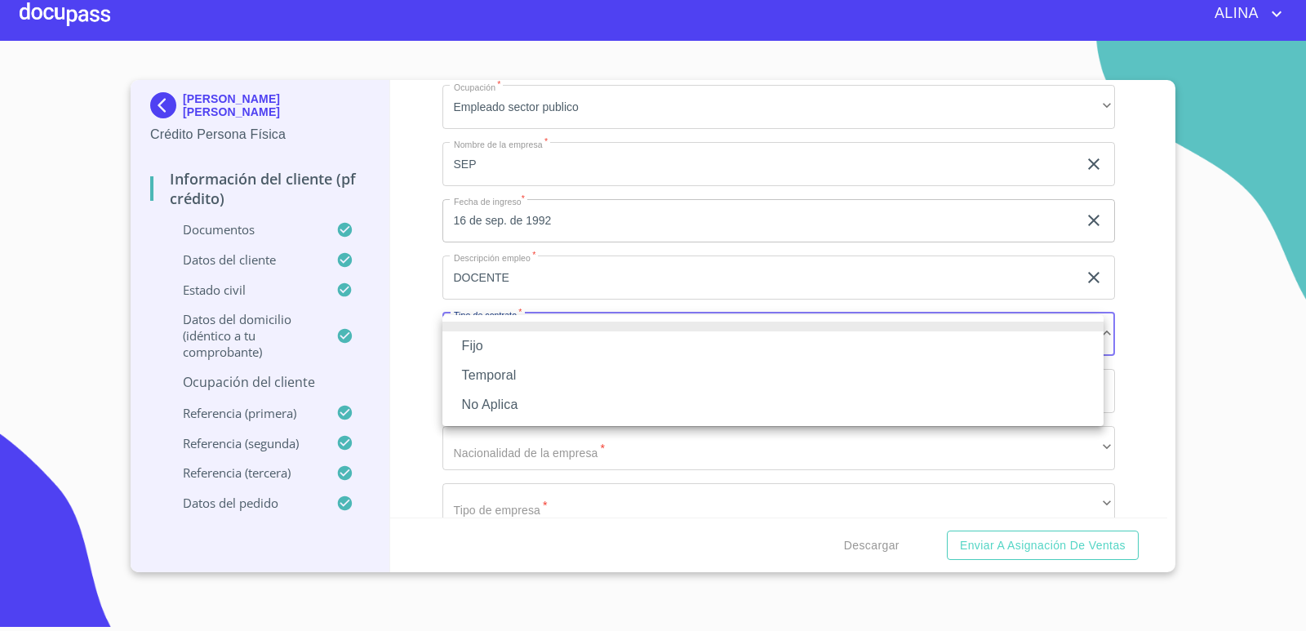
click at [485, 342] on li "Fijo" at bounding box center [772, 345] width 661 height 29
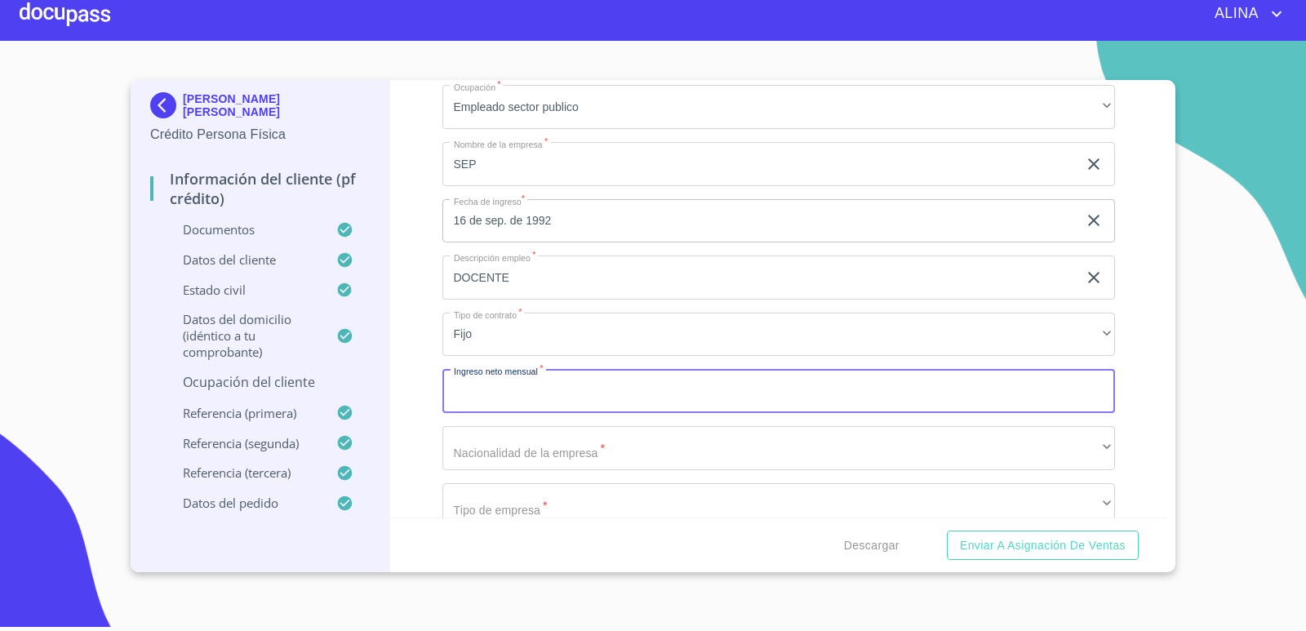
click at [517, 388] on input "Documento de identificación.   *" at bounding box center [778, 391] width 673 height 44
click at [566, 383] on input "Documento de identificación.   *" at bounding box center [778, 391] width 673 height 44
type input "24000"
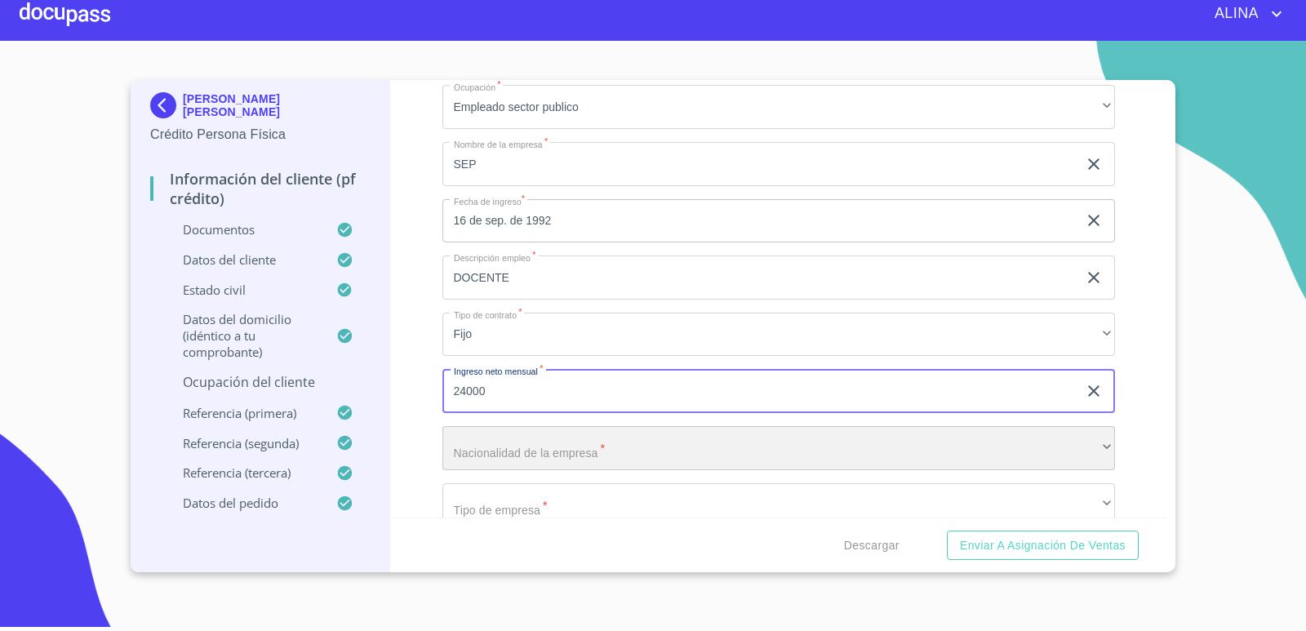
click at [596, 446] on div "​" at bounding box center [778, 448] width 673 height 44
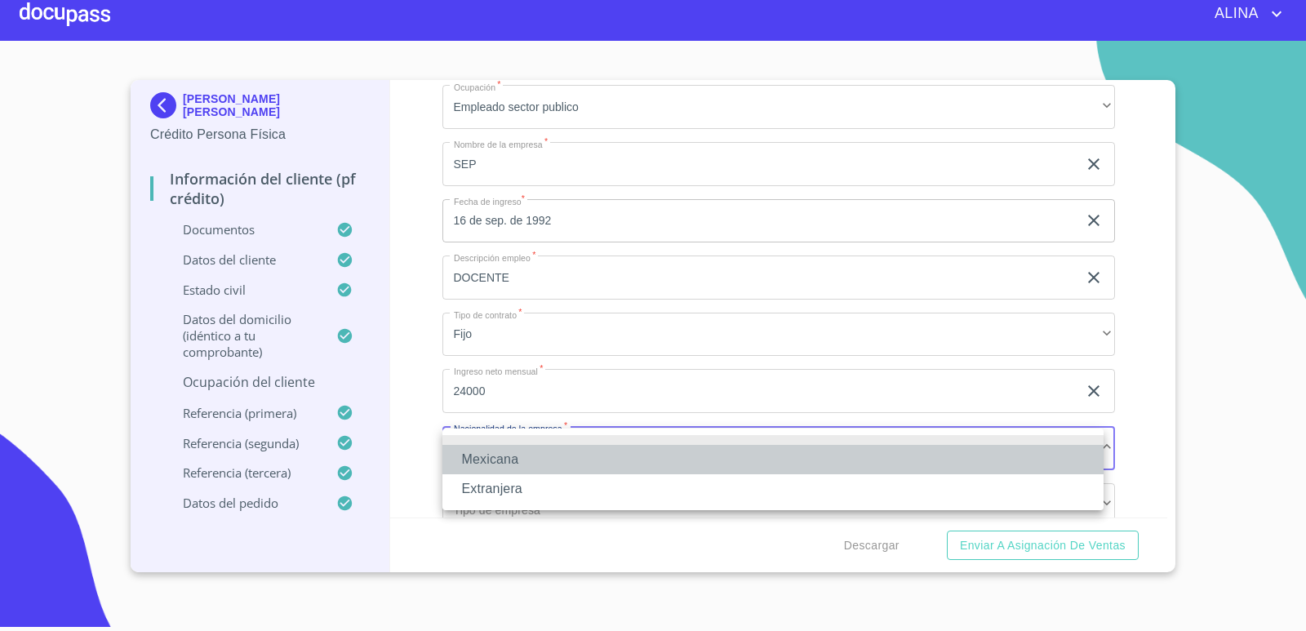
click at [510, 457] on li "Mexicana" at bounding box center [772, 459] width 661 height 29
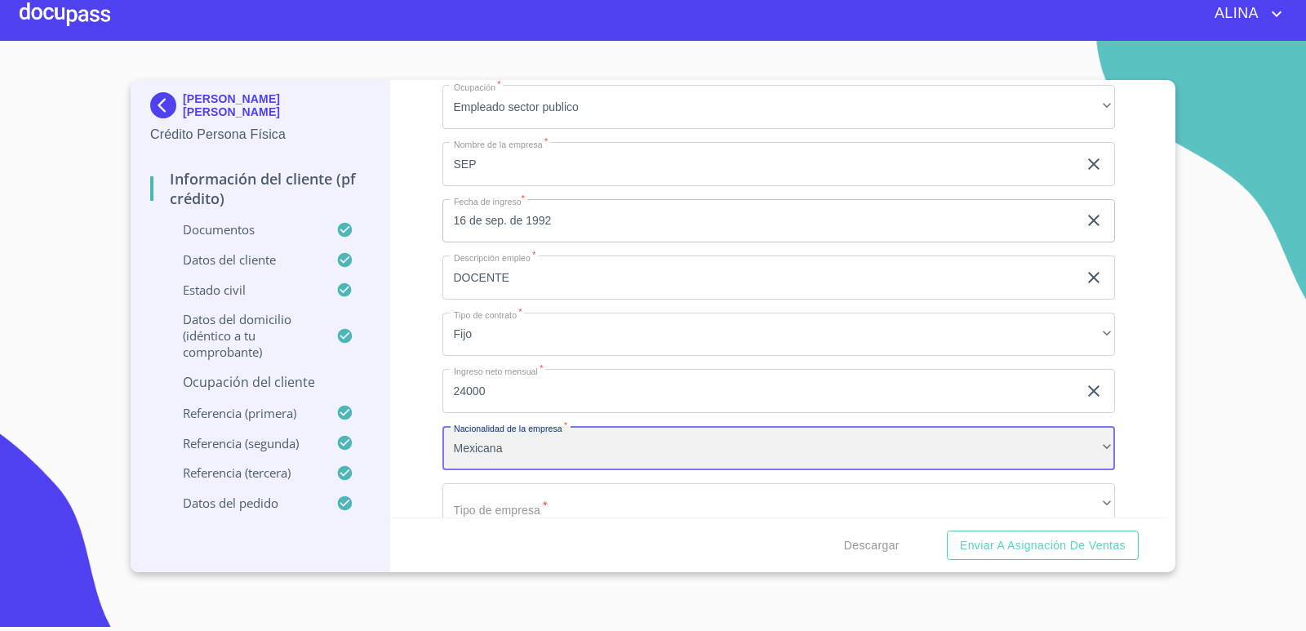
scroll to position [7138, 0]
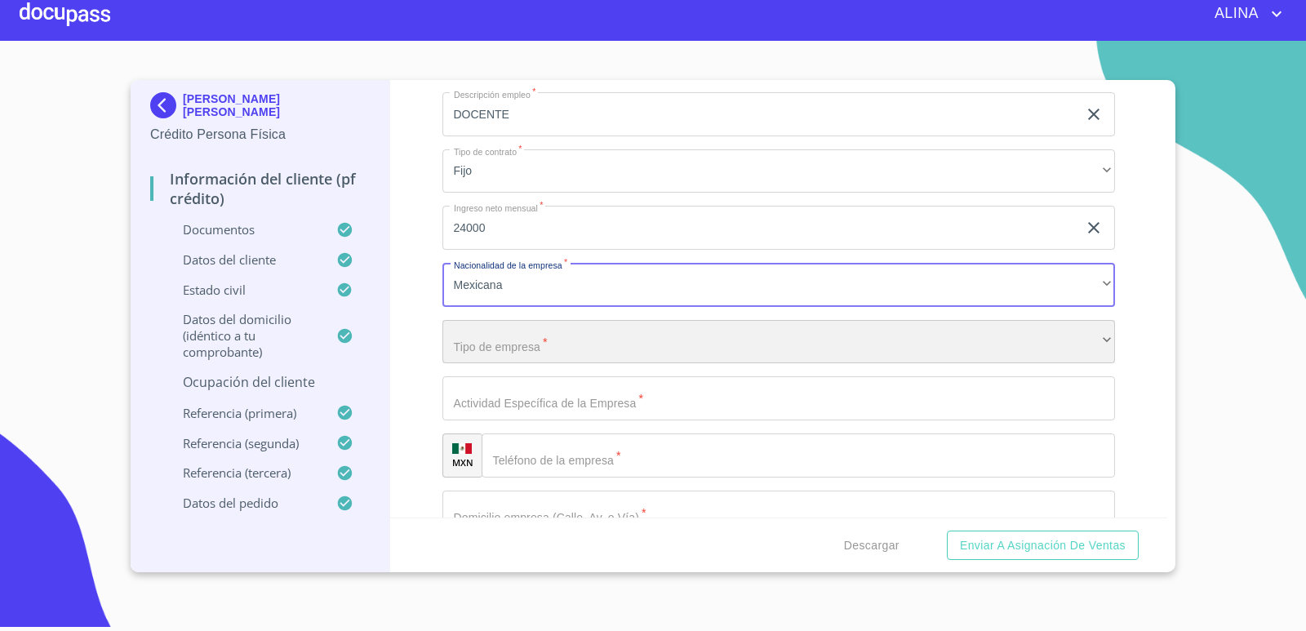
click at [574, 344] on div "​" at bounding box center [778, 342] width 673 height 44
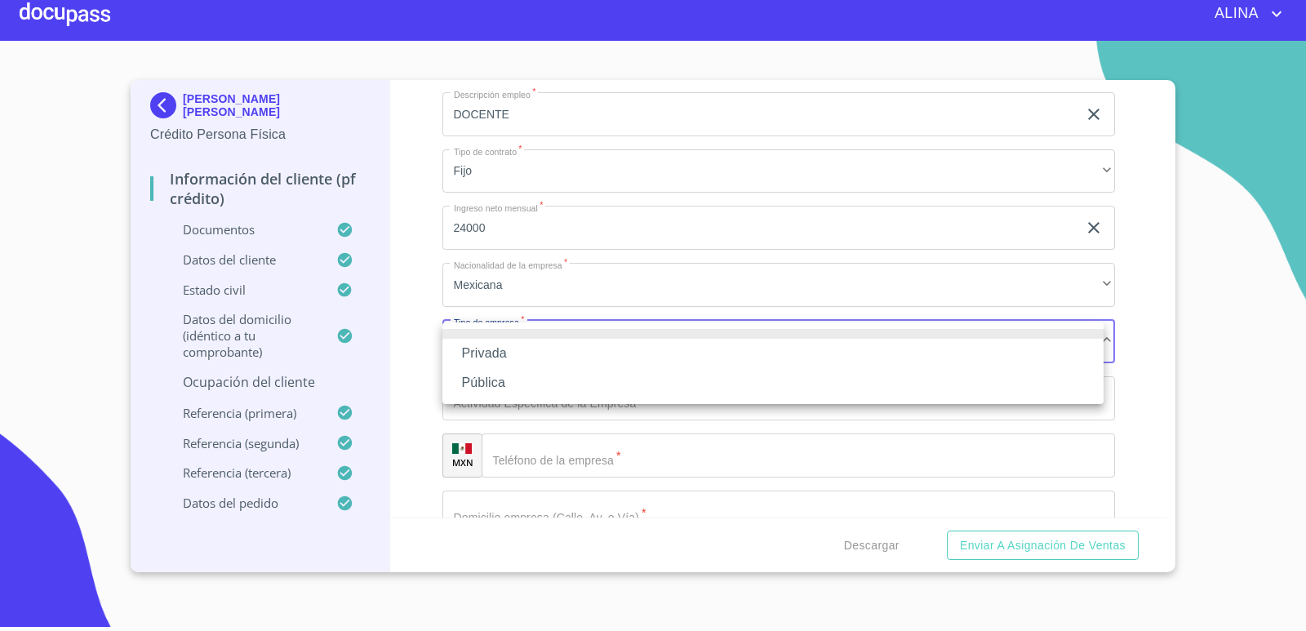
click at [486, 379] on li "Pública" at bounding box center [772, 382] width 661 height 29
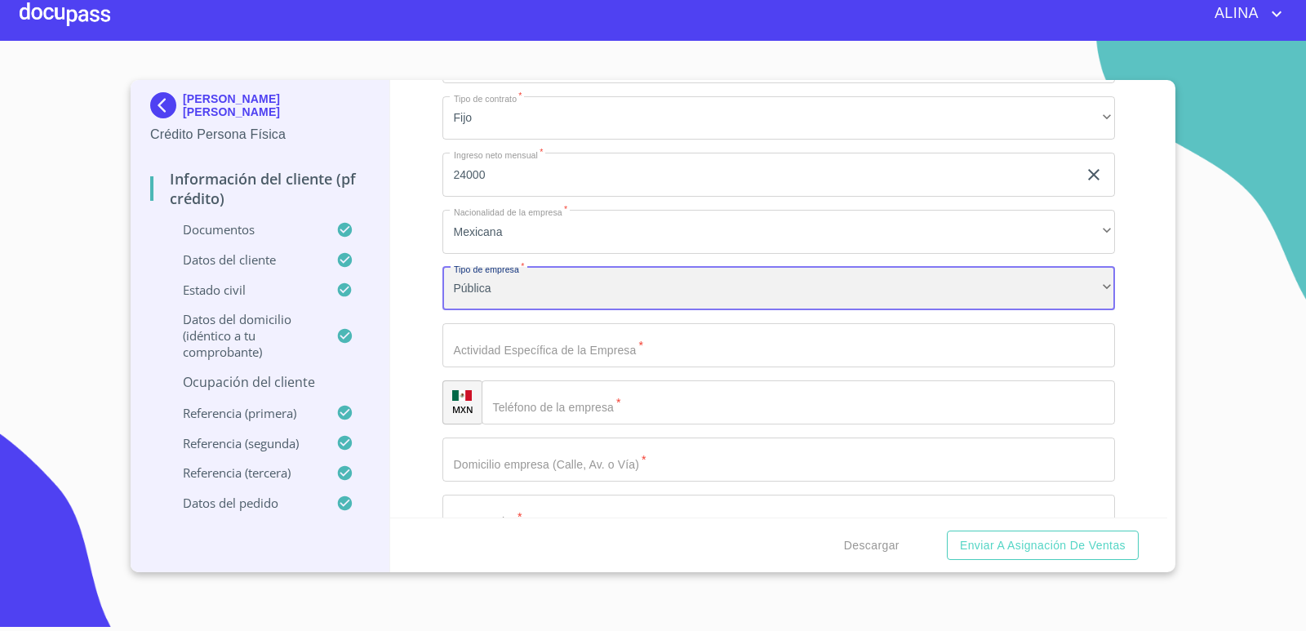
scroll to position [7220, 0]
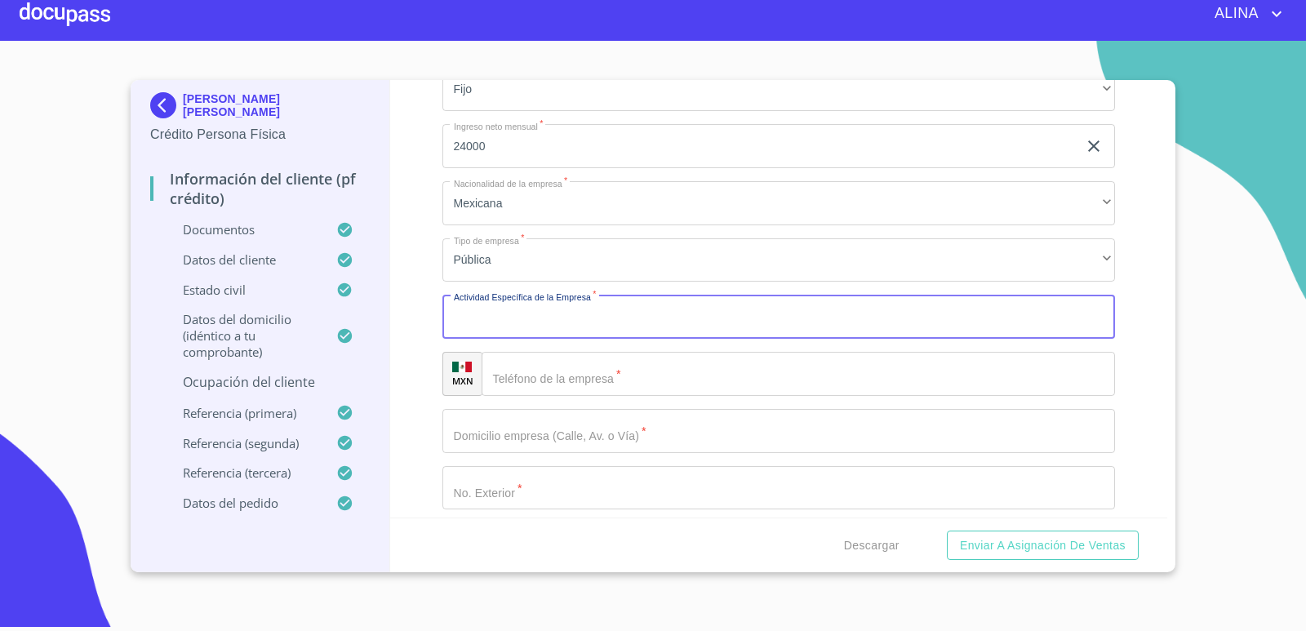
click at [614, 321] on input "Documento de identificación.   *" at bounding box center [778, 317] width 673 height 44
type input "MAESTRA DE PRIMARIA"
click at [597, 374] on input "Documento de identificación.   *" at bounding box center [798, 374] width 634 height 44
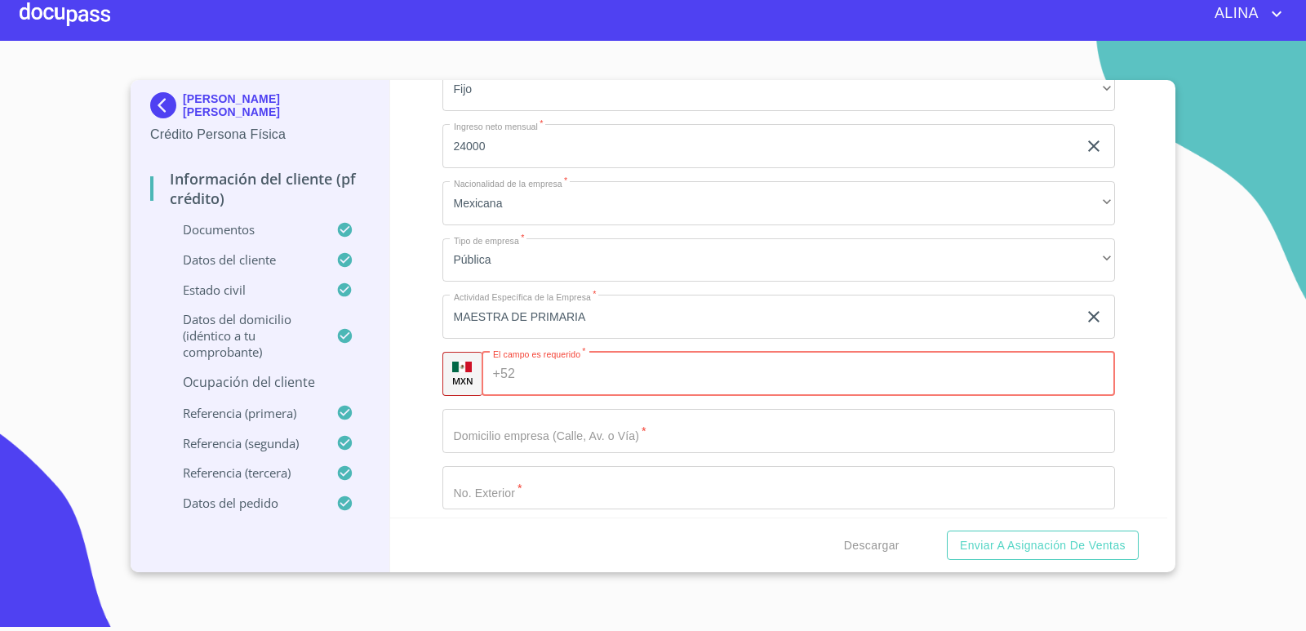
click at [560, 376] on input "Documento de identificación.   *" at bounding box center [817, 374] width 593 height 44
paste input "[PHONE_NUMBER]"
type input "[PHONE_NUMBER]"
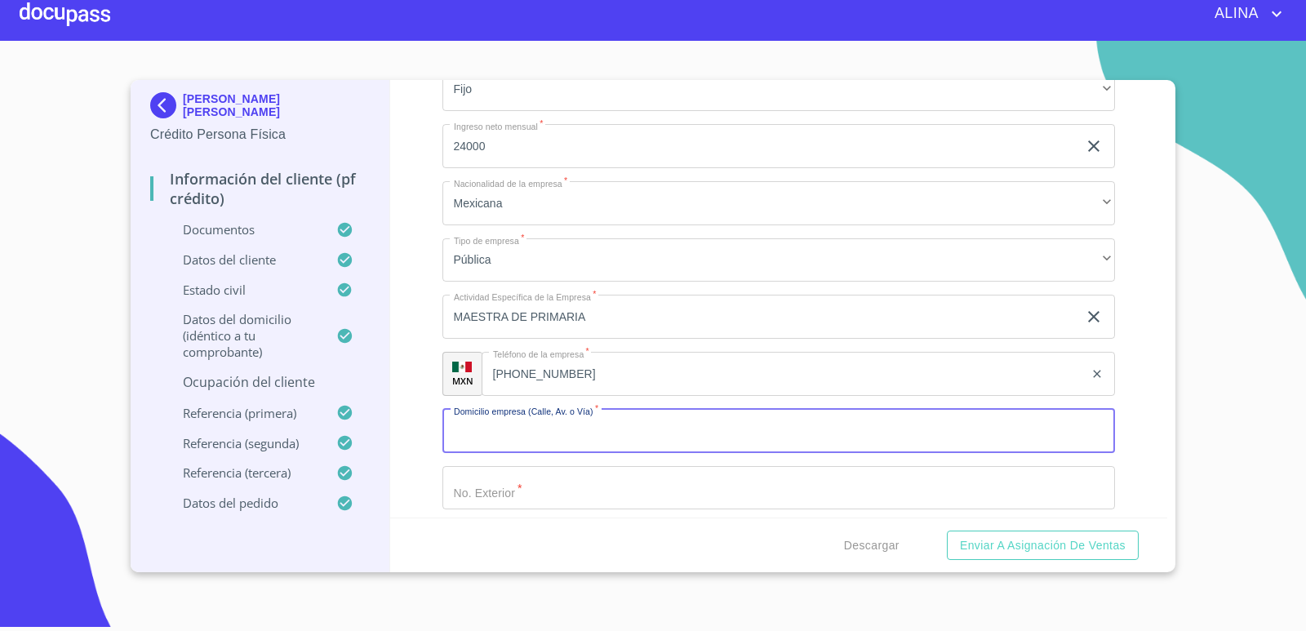
click at [756, 441] on input "Documento de identificación.   *" at bounding box center [778, 431] width 673 height 44
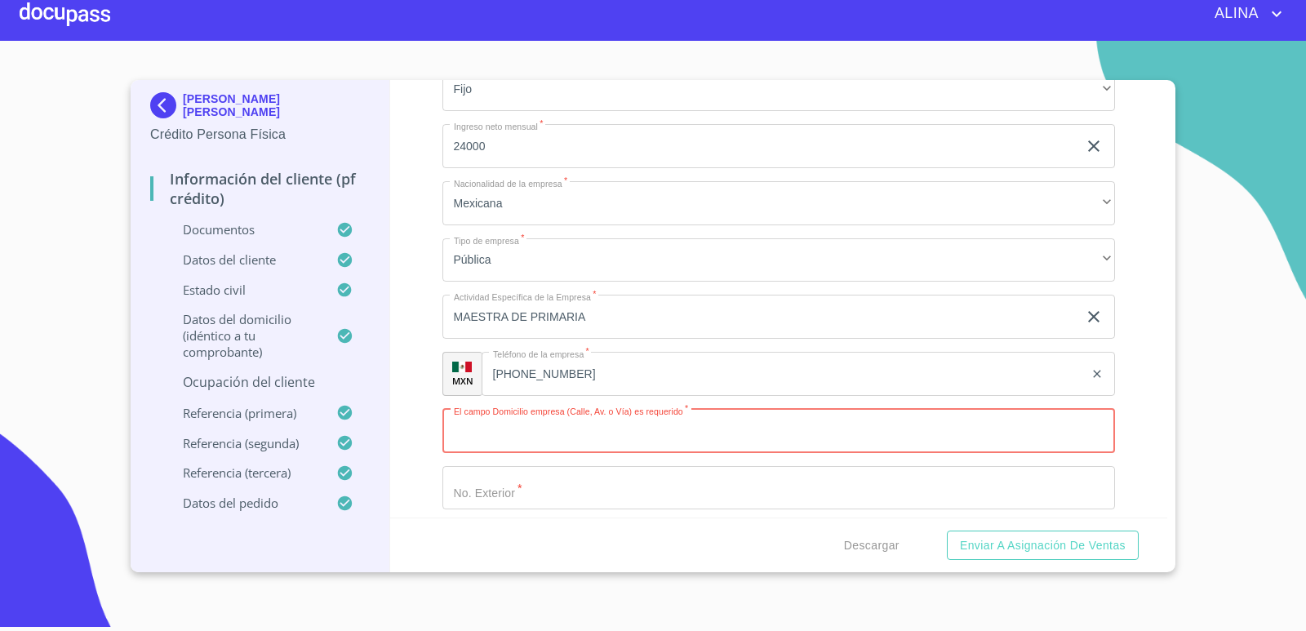
click at [545, 433] on input "Documento de identificación.   *" at bounding box center [778, 431] width 673 height 44
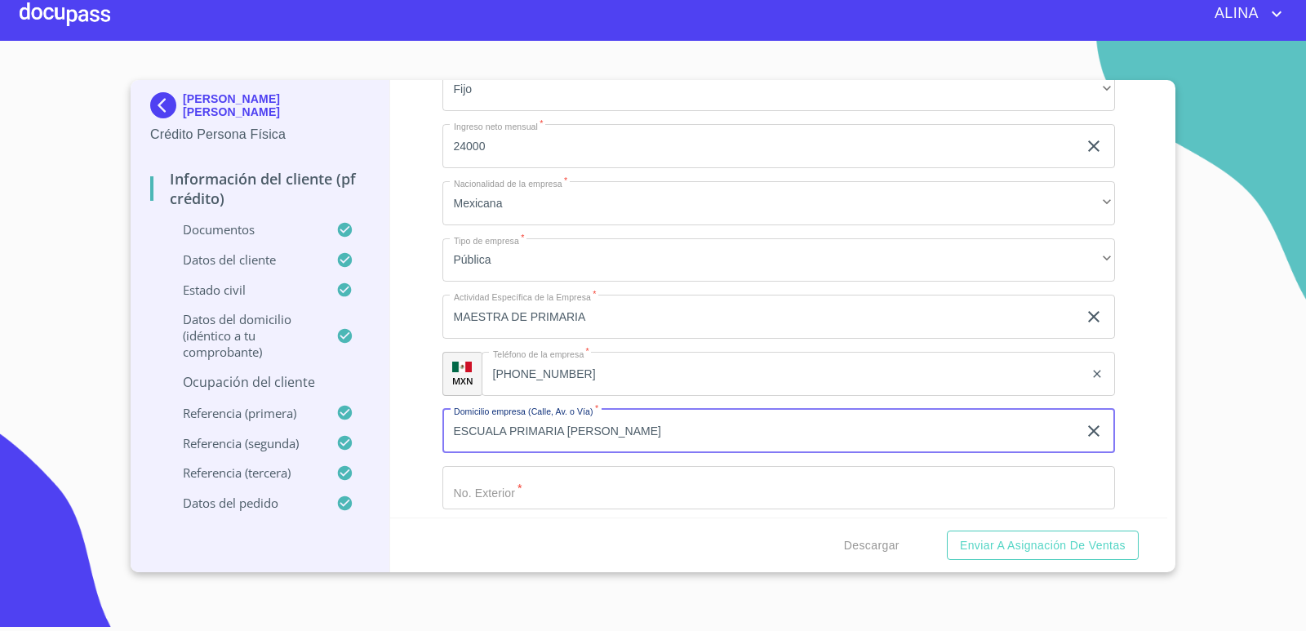
click at [612, 433] on input "ESCUALA PRIMARIA [PERSON_NAME]" at bounding box center [760, 431] width 636 height 44
type input "ESCUALA PRIMARIA [PERSON_NAME]"
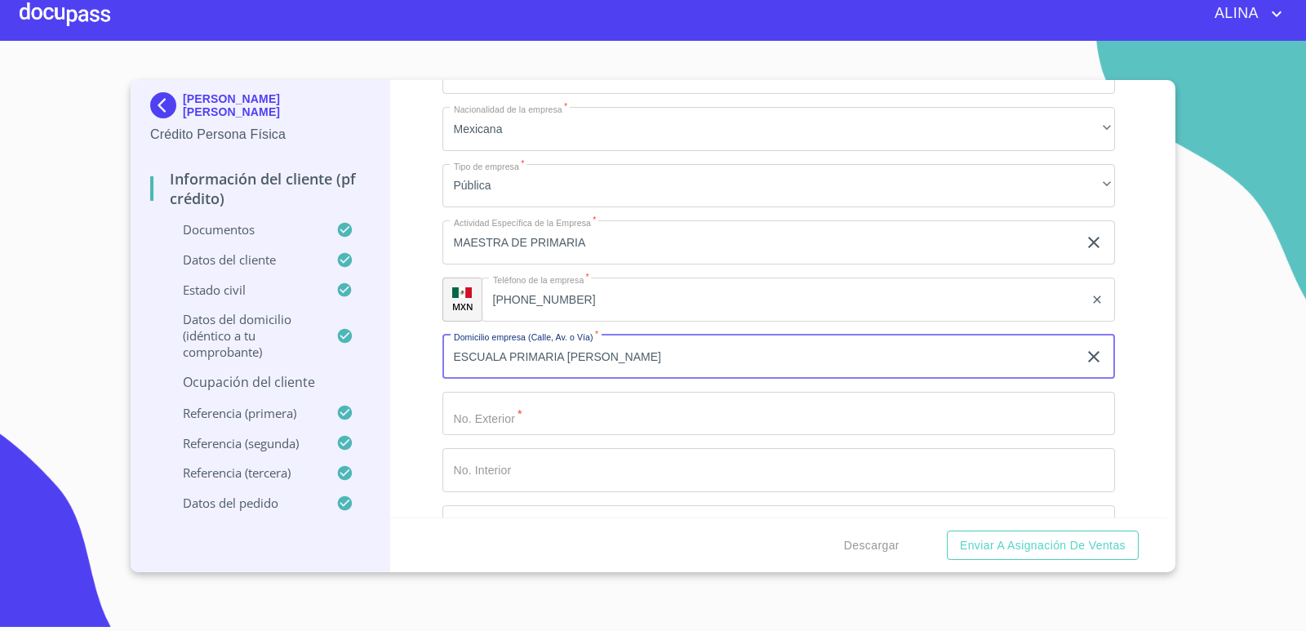
scroll to position [7464, 0]
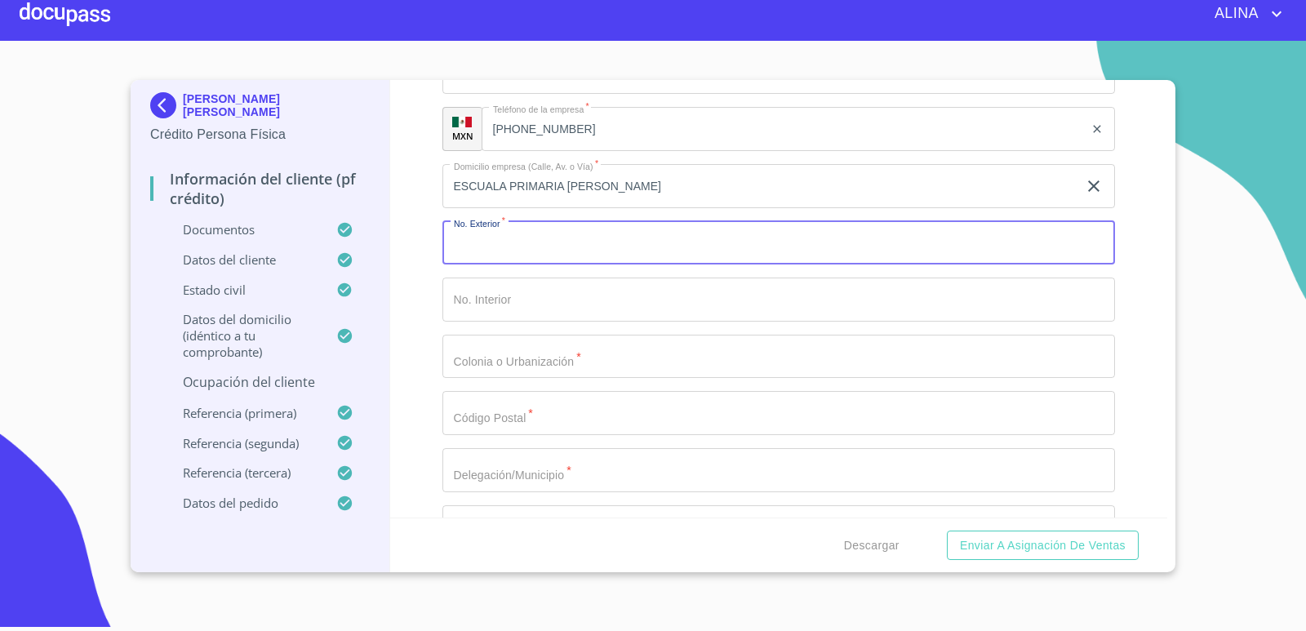
click at [508, 245] on input "Documento de identificación.   *" at bounding box center [778, 243] width 673 height 44
paste input "C.C.T.32DPR1482"
type input "C.C.T.32DPR1482"
click at [517, 366] on input "Documento de identificación.   *" at bounding box center [778, 357] width 673 height 44
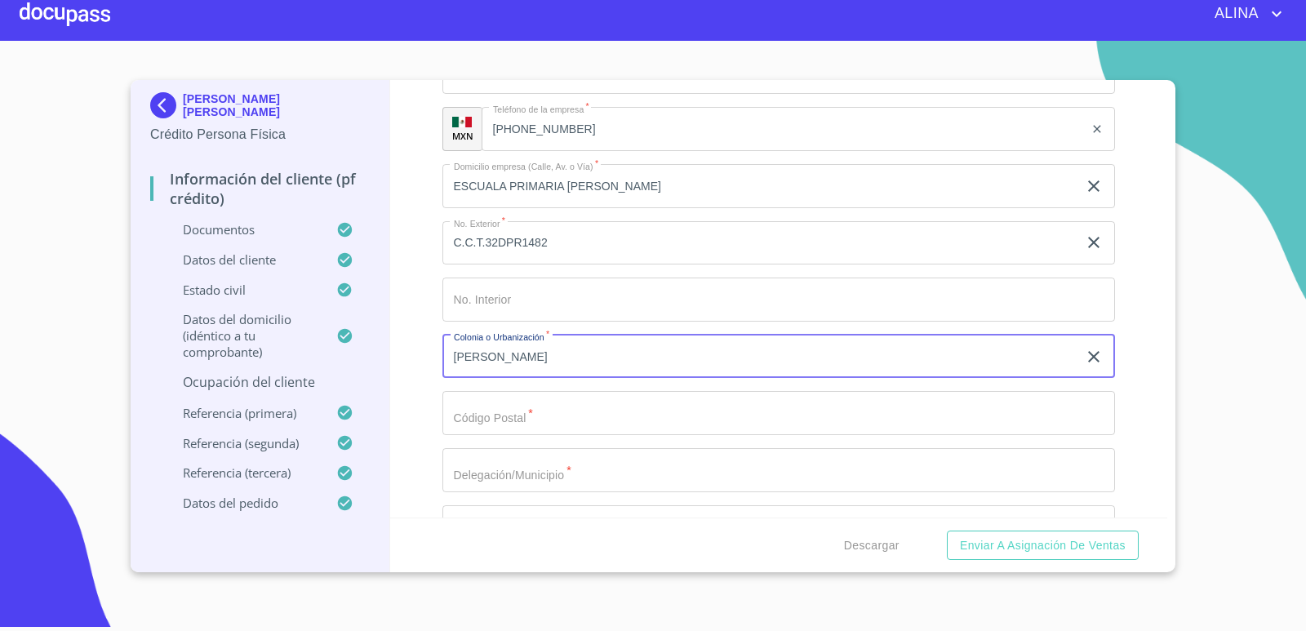
type input "[PERSON_NAME]"
click at [514, 409] on input "Documento de identificación.   *" at bounding box center [778, 413] width 673 height 44
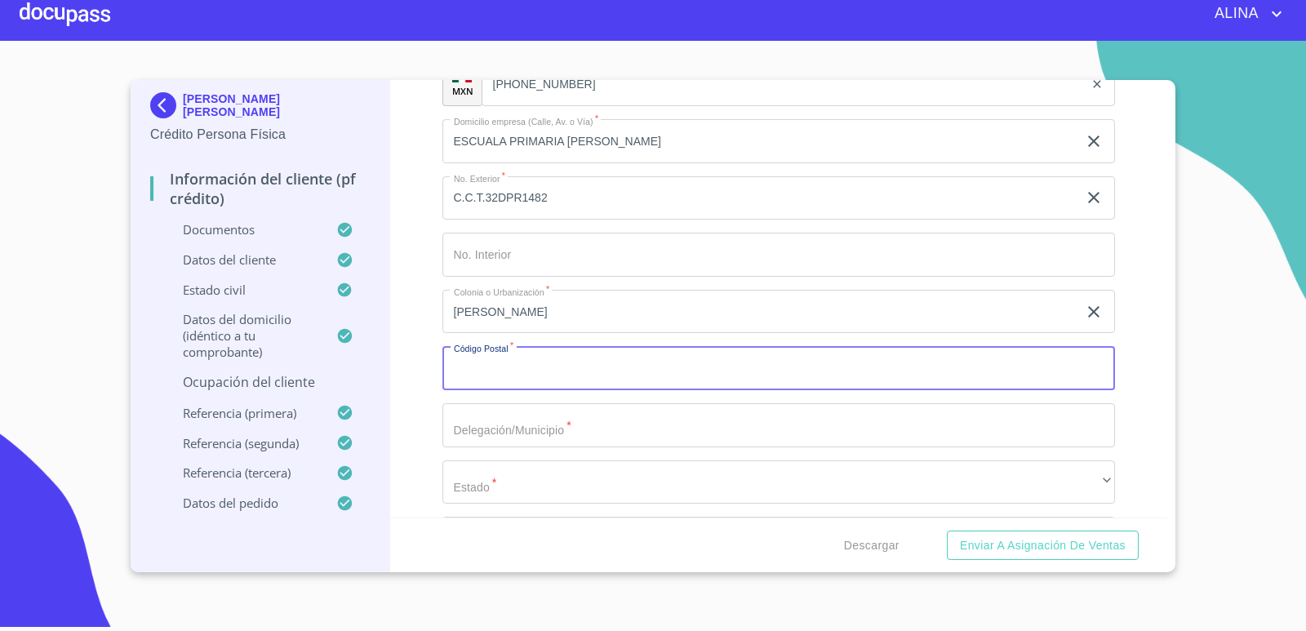
scroll to position [7546, 0]
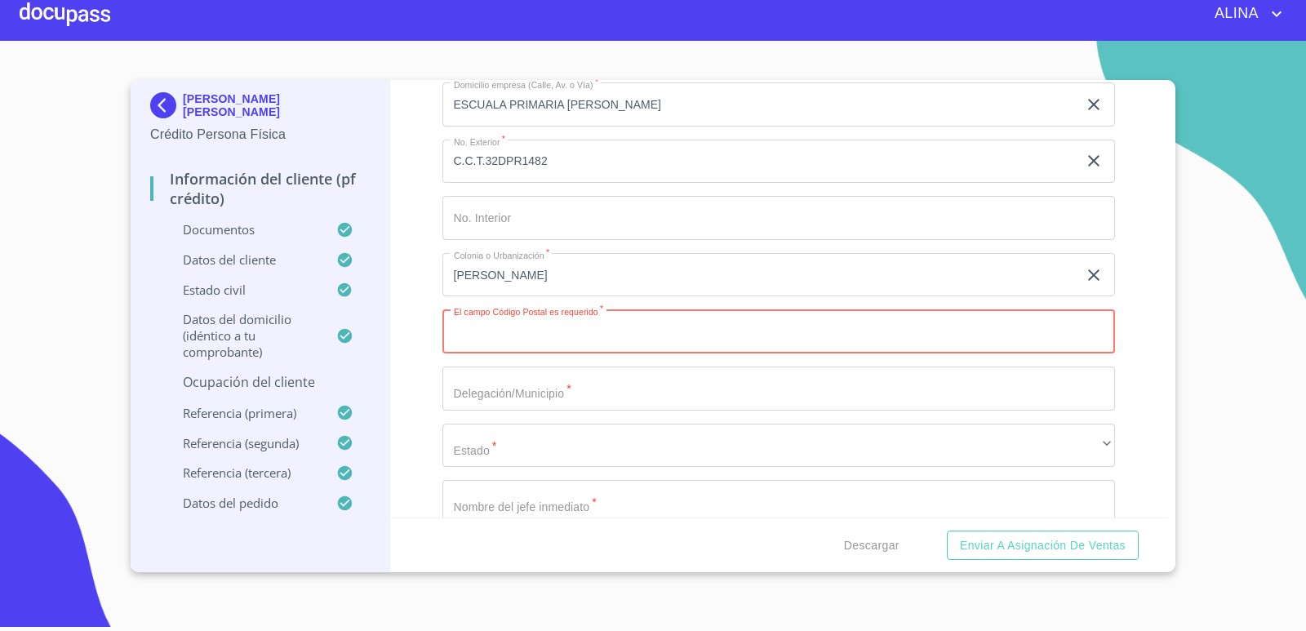
drag, startPoint x: 523, startPoint y: 322, endPoint x: 531, endPoint y: 333, distance: 13.4
click at [531, 333] on input "Documento de identificación.   *" at bounding box center [778, 331] width 673 height 44
type input "99150"
click at [522, 387] on input "Documento de identificación.   *" at bounding box center [778, 388] width 673 height 44
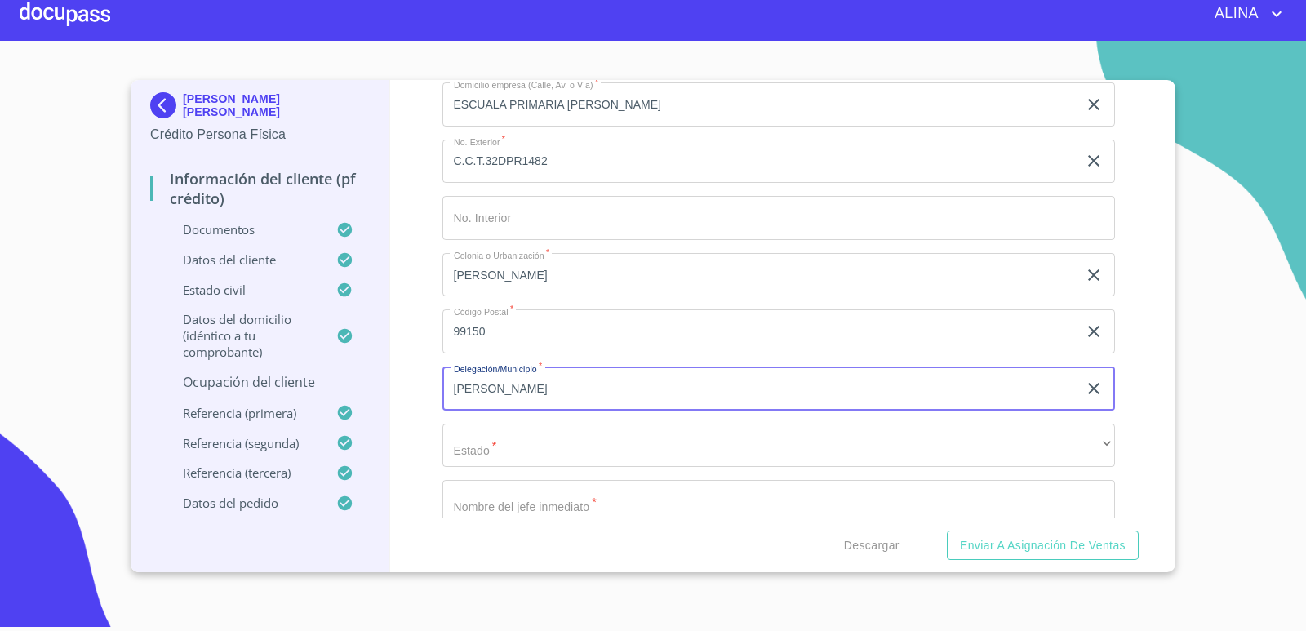
type input "[PERSON_NAME]"
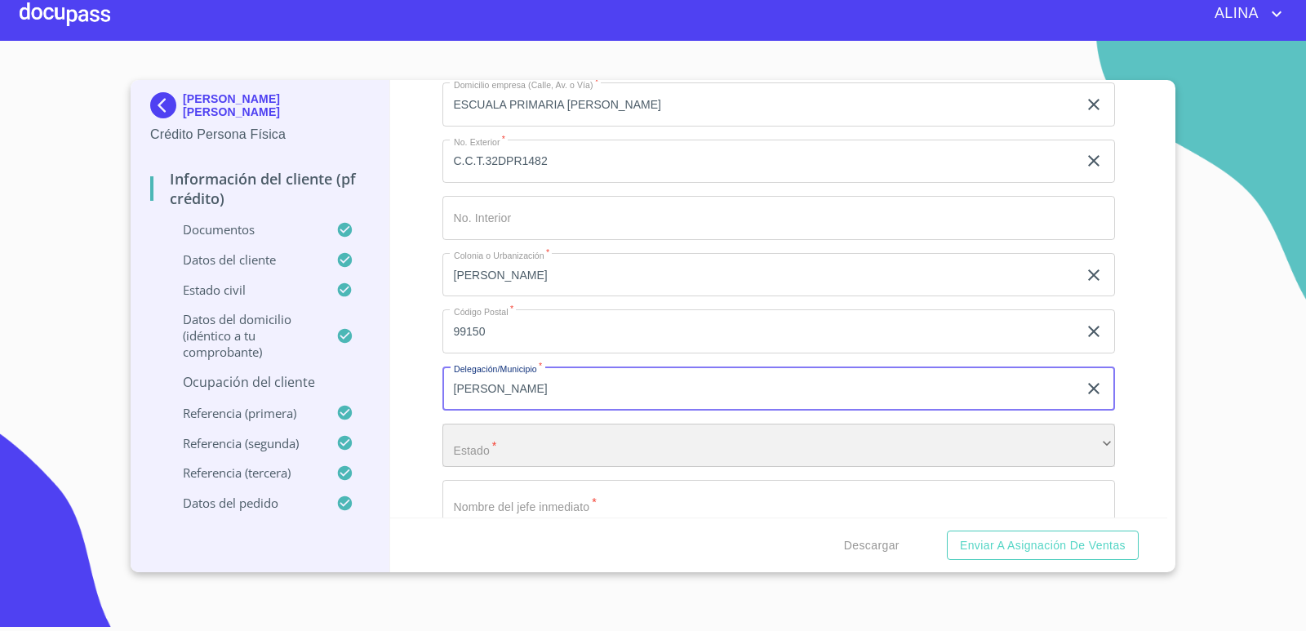
click at [552, 450] on div "​" at bounding box center [778, 446] width 673 height 44
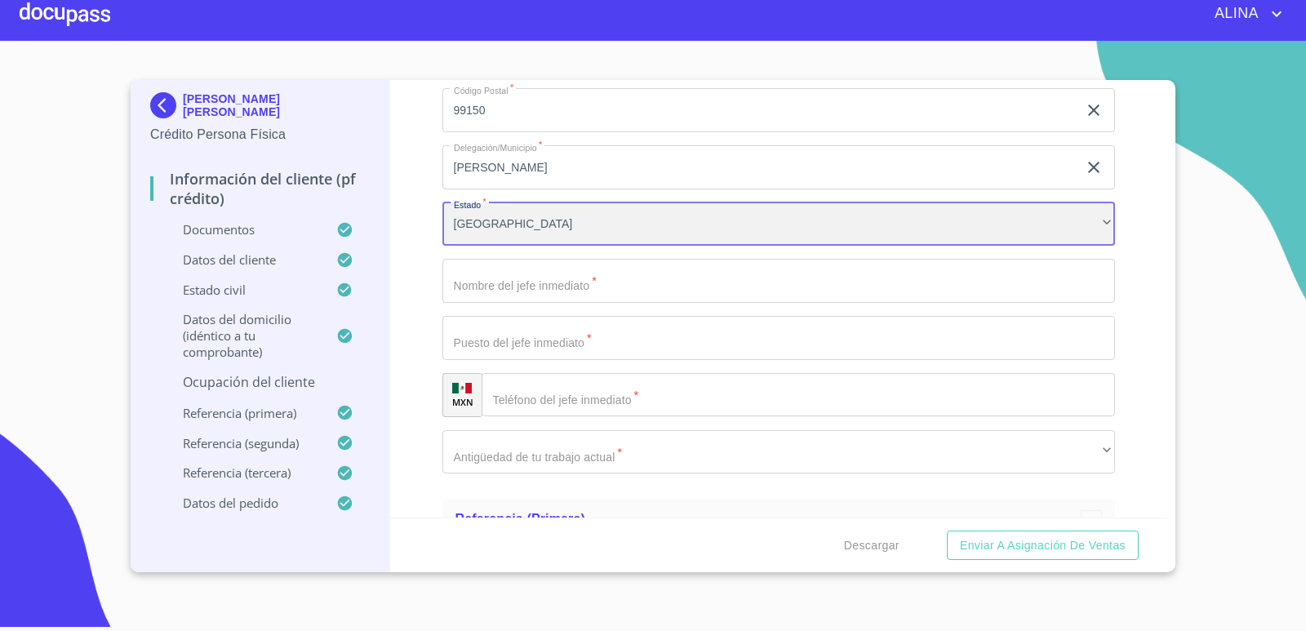
scroll to position [7791, 0]
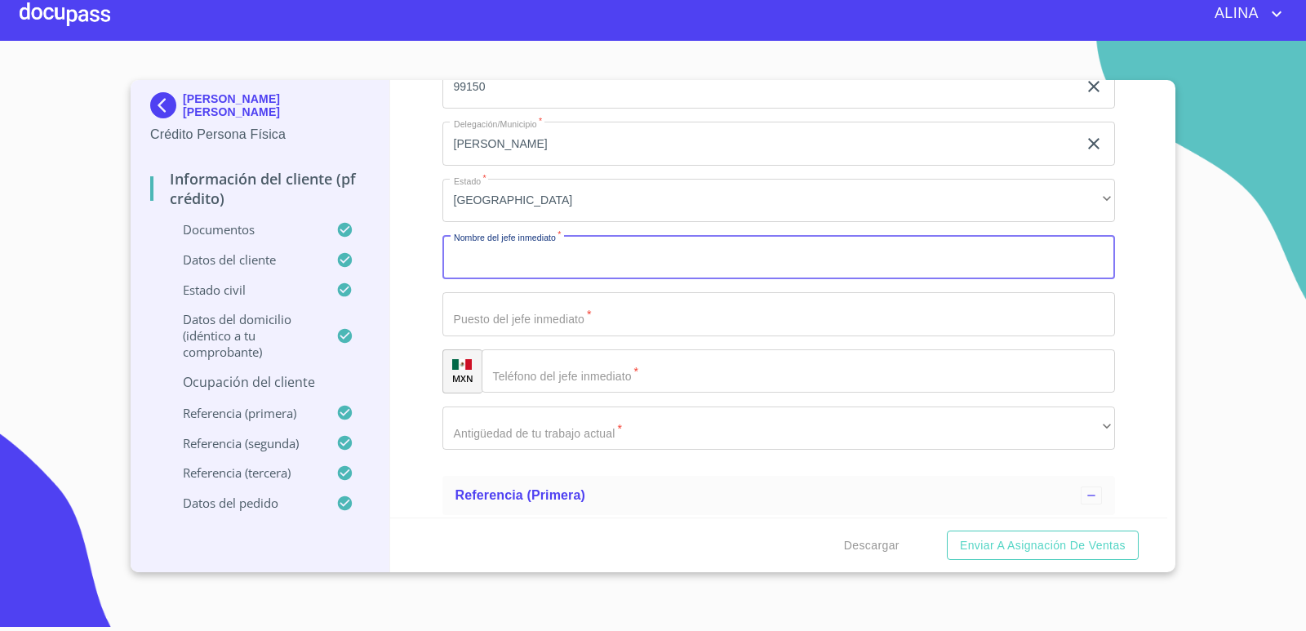
click at [578, 268] on input "Documento de identificación.   *" at bounding box center [778, 257] width 673 height 44
click at [529, 314] on input "Documento de identificación.   *" at bounding box center [778, 314] width 673 height 44
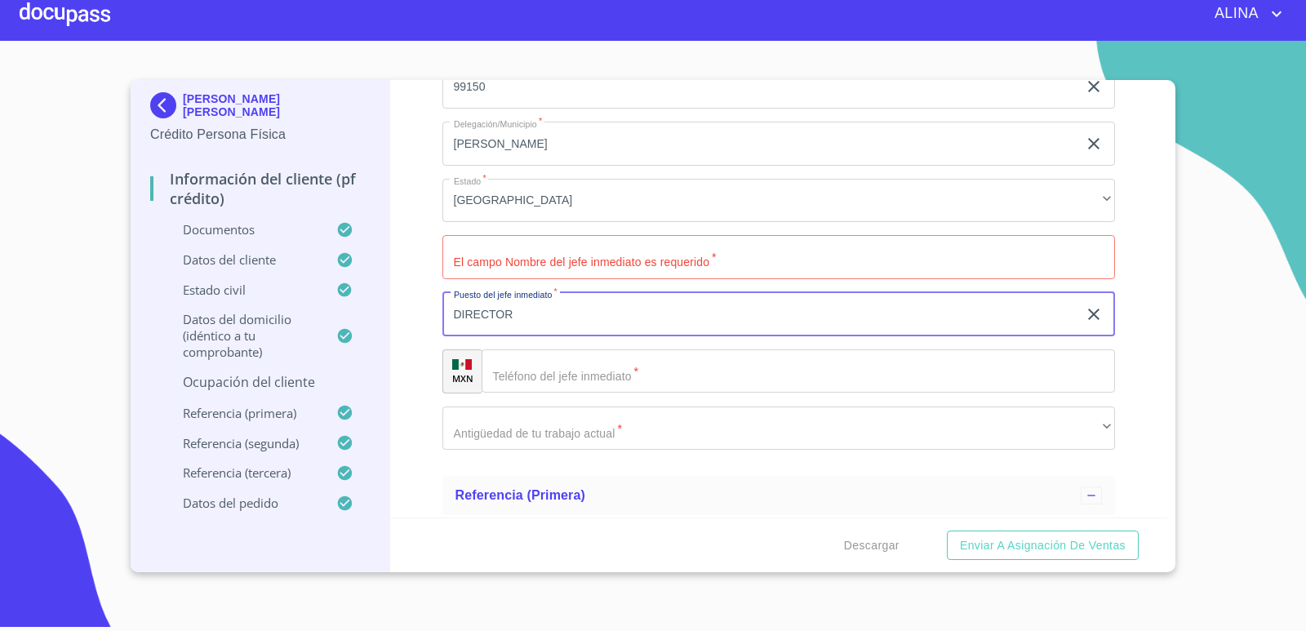
type input "DIRECTOR"
click at [575, 374] on input "Documento de identificación.   *" at bounding box center [798, 371] width 634 height 44
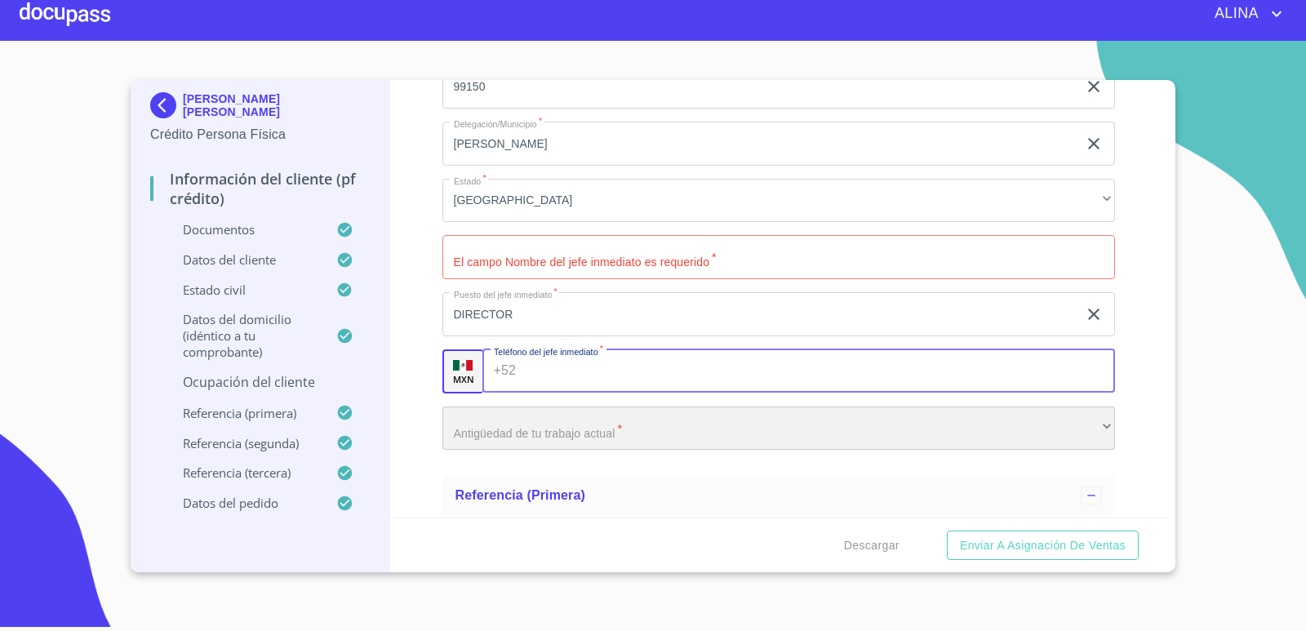
click at [556, 411] on div "​" at bounding box center [778, 428] width 673 height 44
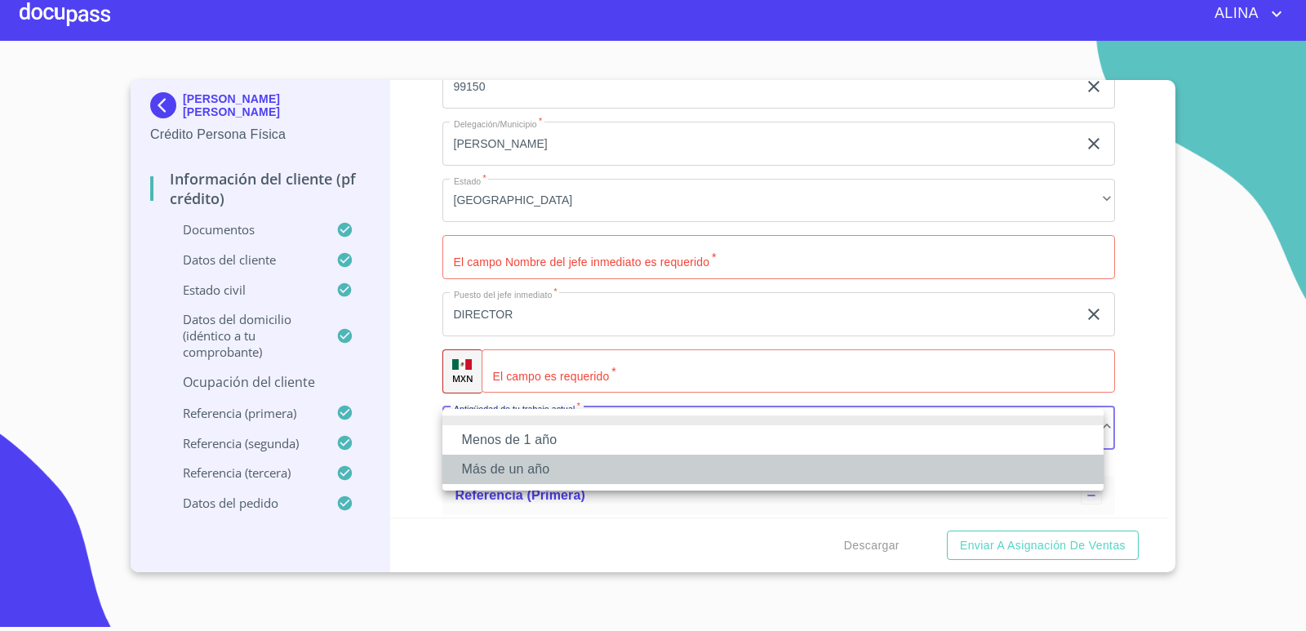
click at [508, 471] on li "Más de un año" at bounding box center [772, 469] width 661 height 29
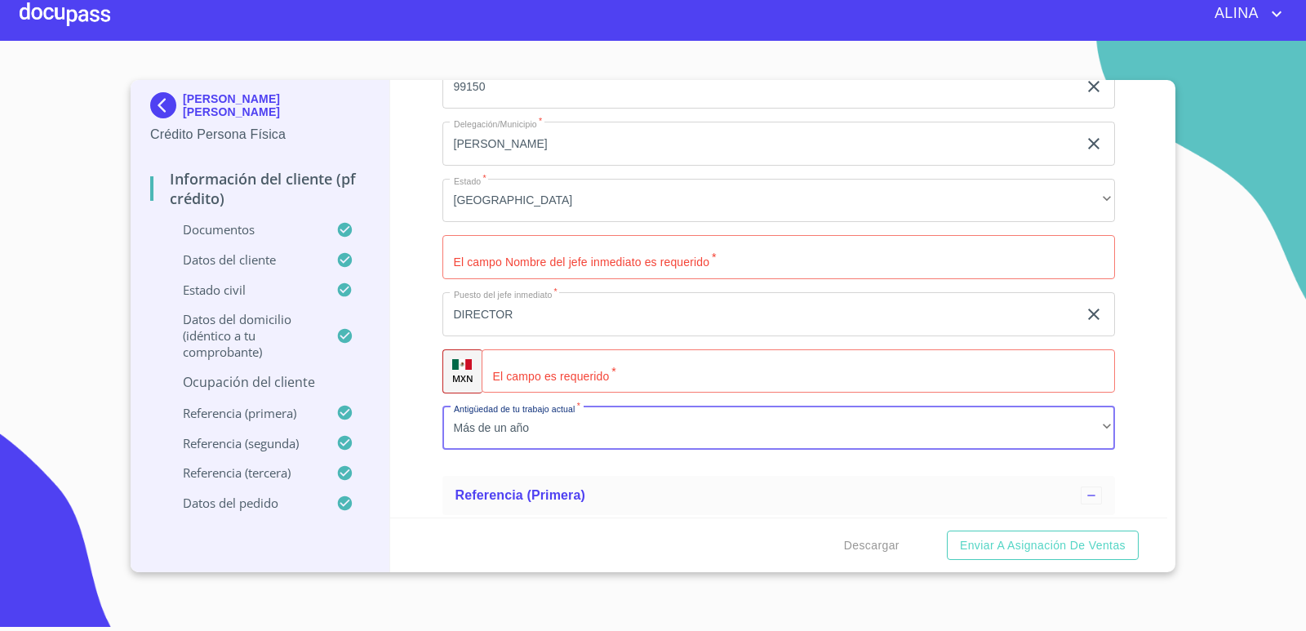
click at [599, 385] on input "Documento de identificación.   *" at bounding box center [798, 371] width 634 height 44
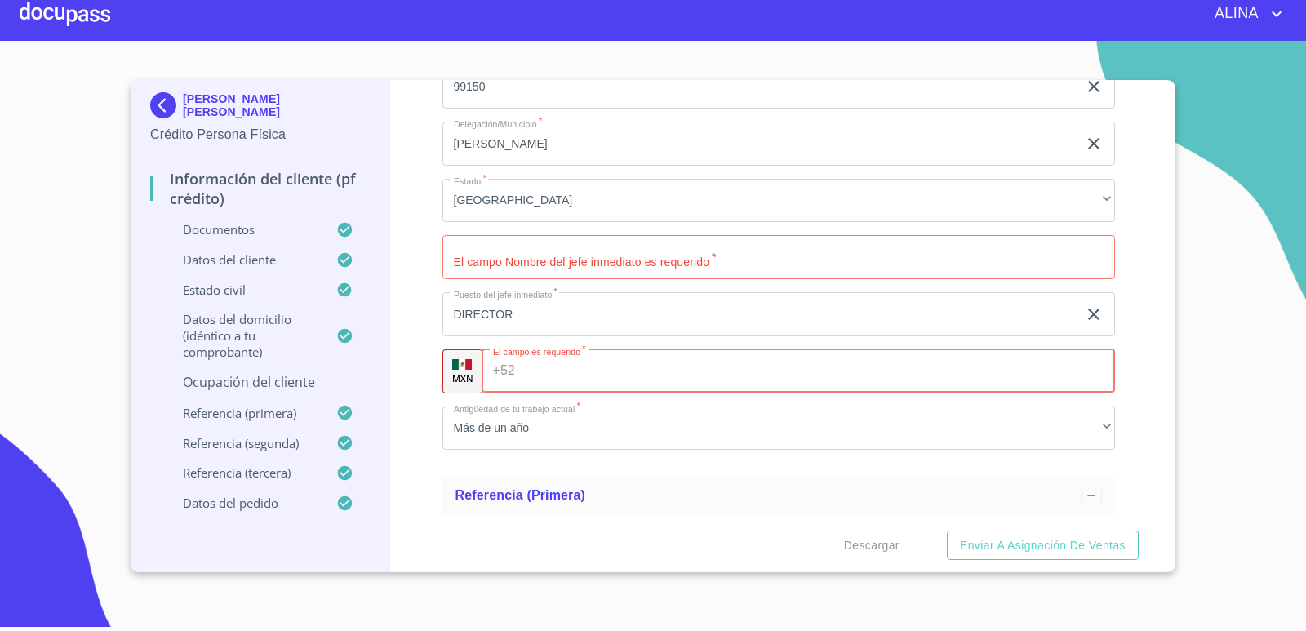
paste input "(C.)C.T.32DPR148"
type input "(C.)C.T.32DPR148"
drag, startPoint x: 631, startPoint y: 374, endPoint x: 466, endPoint y: 371, distance: 164.9
click at [466, 371] on div "MXN El campo es requerido   * +52 (C.)C.T.32DPR148 ​" at bounding box center [778, 371] width 673 height 44
click at [546, 378] on input "Documento de identificación.   *" at bounding box center [817, 371] width 593 height 44
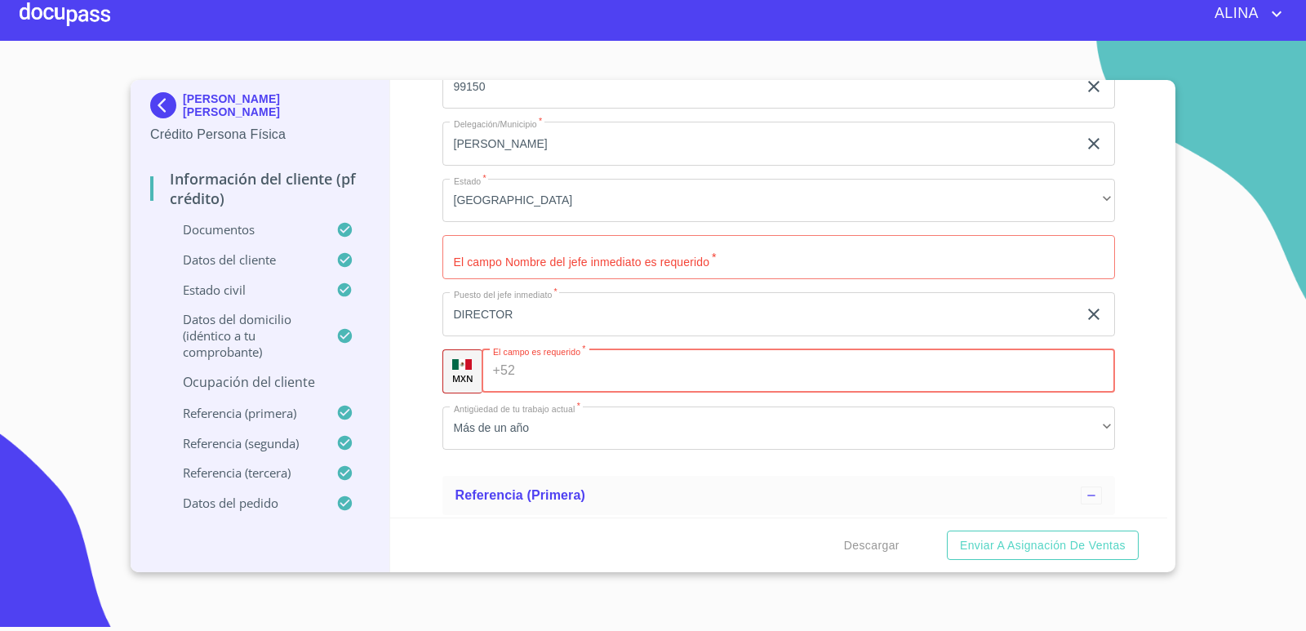
paste input "[PHONE_NUMBER]"
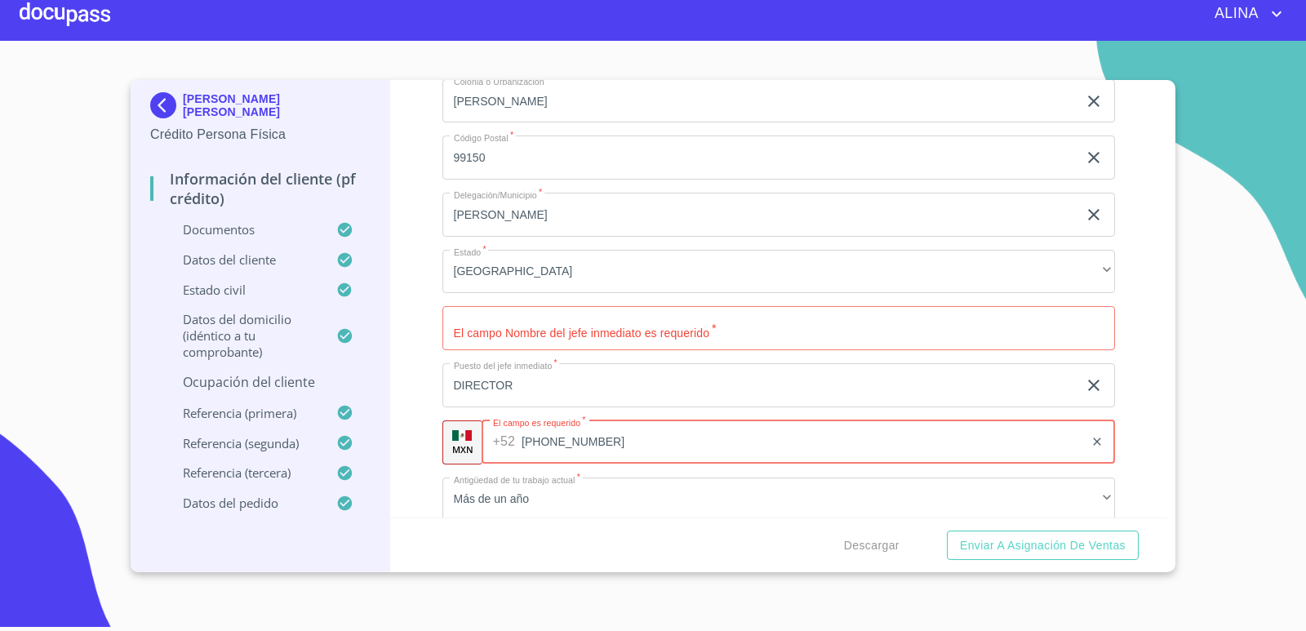
scroll to position [7932, 0]
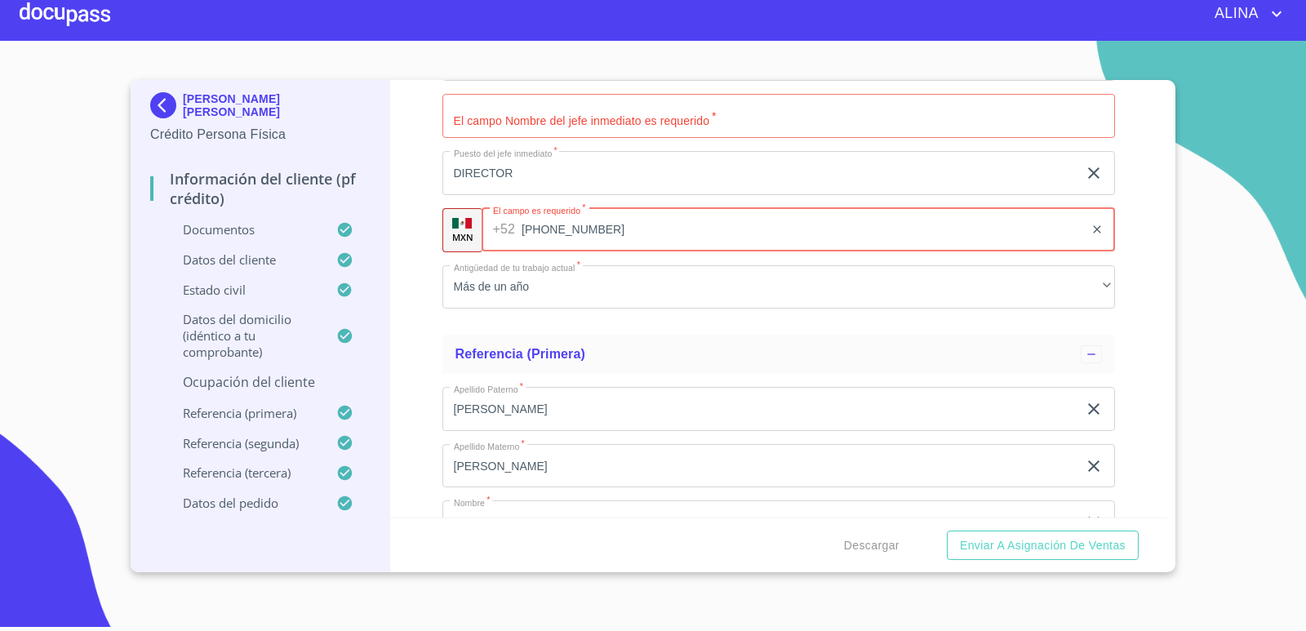
type input "[PHONE_NUMBER]"
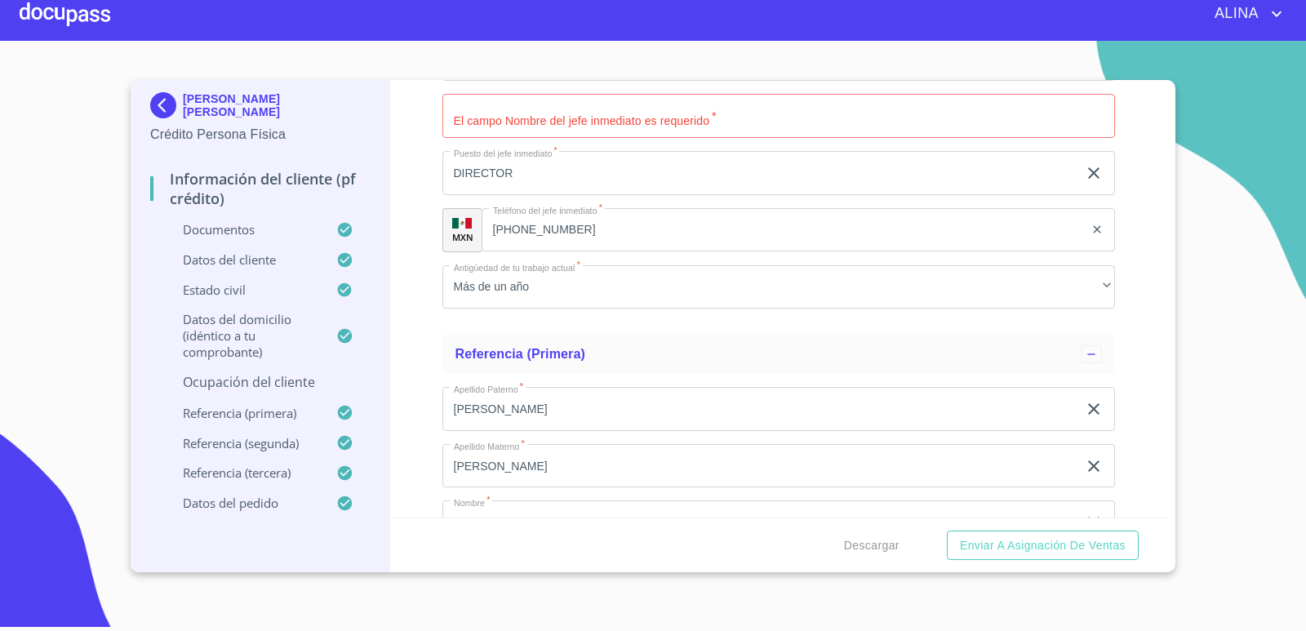
click at [1130, 348] on div "Información del cliente (PF crédito) Documentos Documento de identificación.   …" at bounding box center [779, 298] width 778 height 437
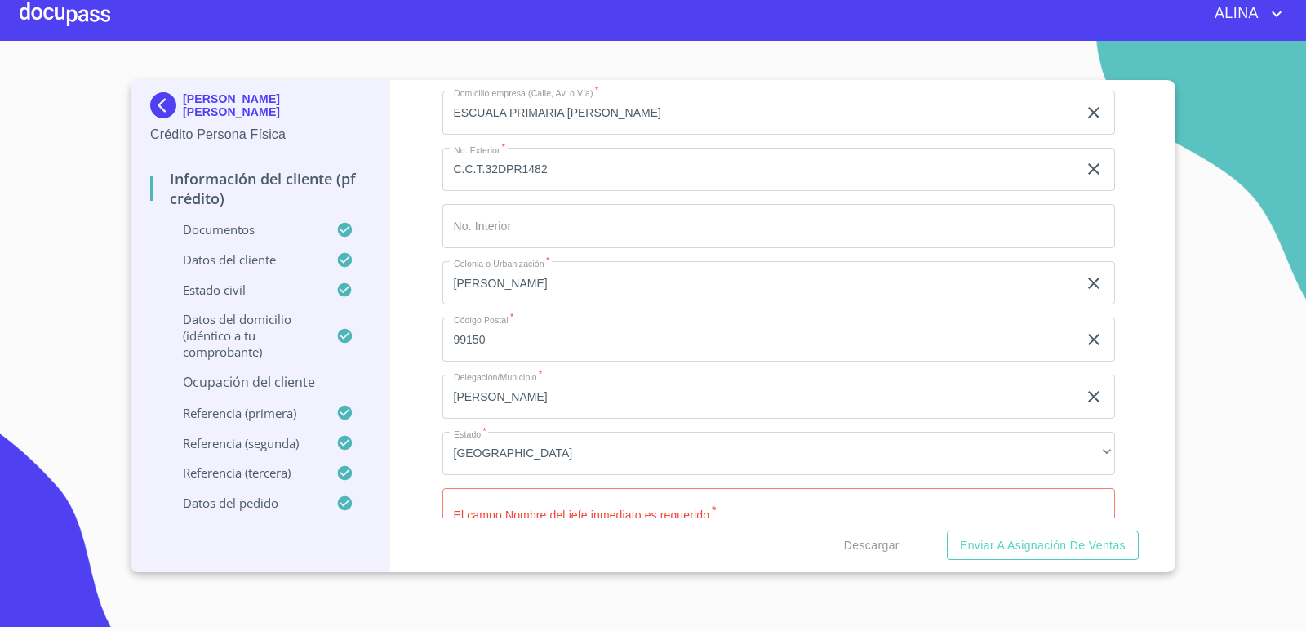
scroll to position [7524, 0]
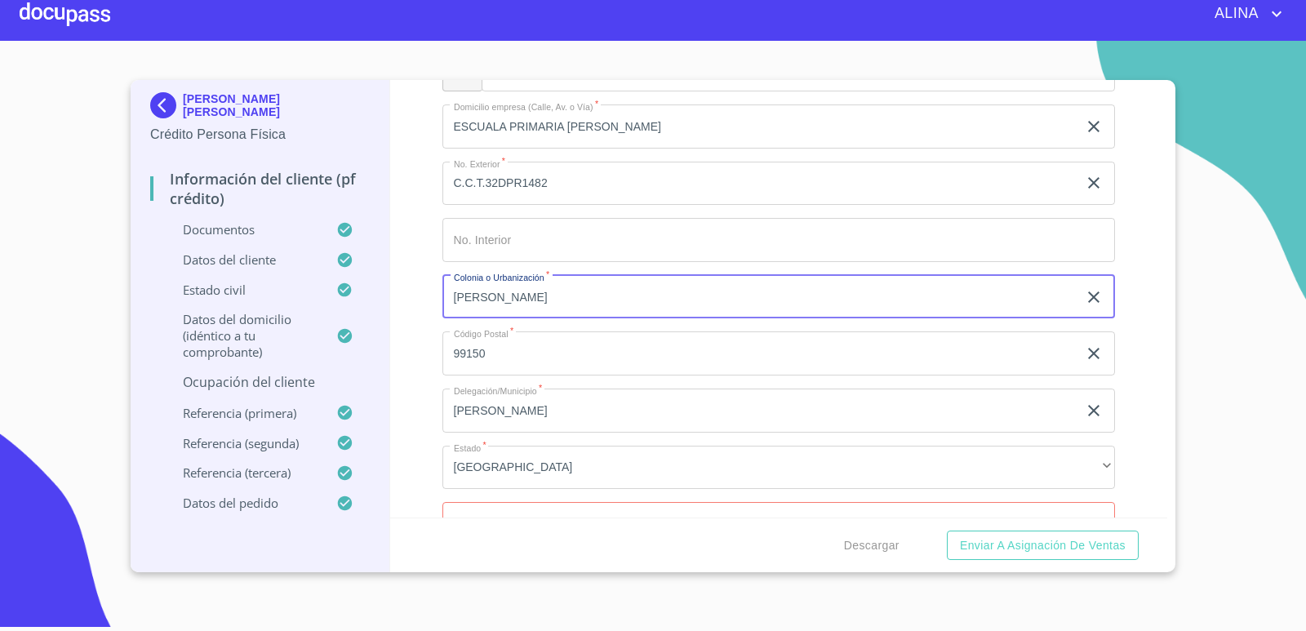
click at [484, 295] on input "[PERSON_NAME]" at bounding box center [760, 297] width 636 height 44
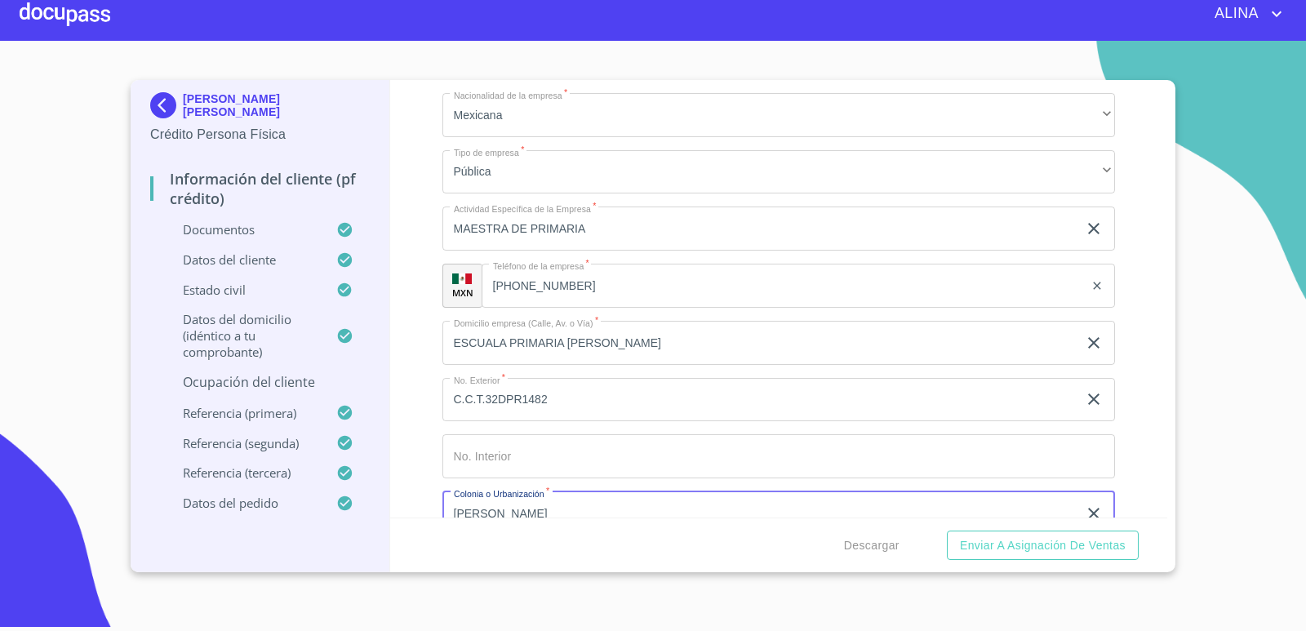
scroll to position [7279, 0]
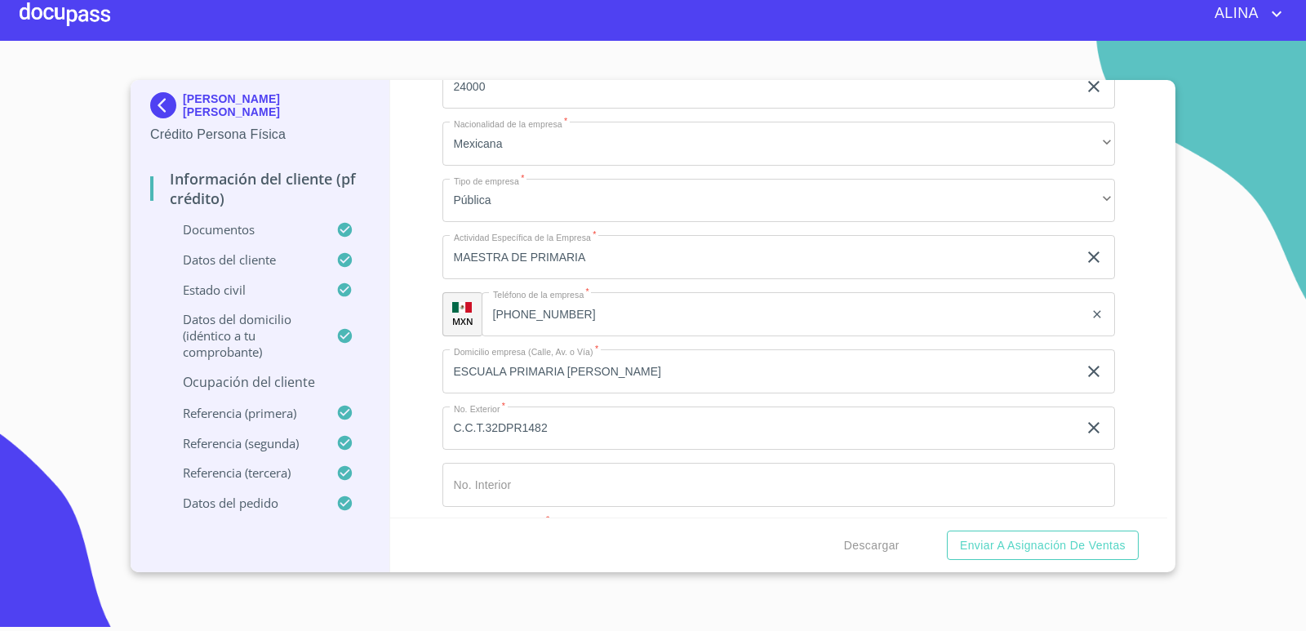
type input "[PERSON_NAME]"
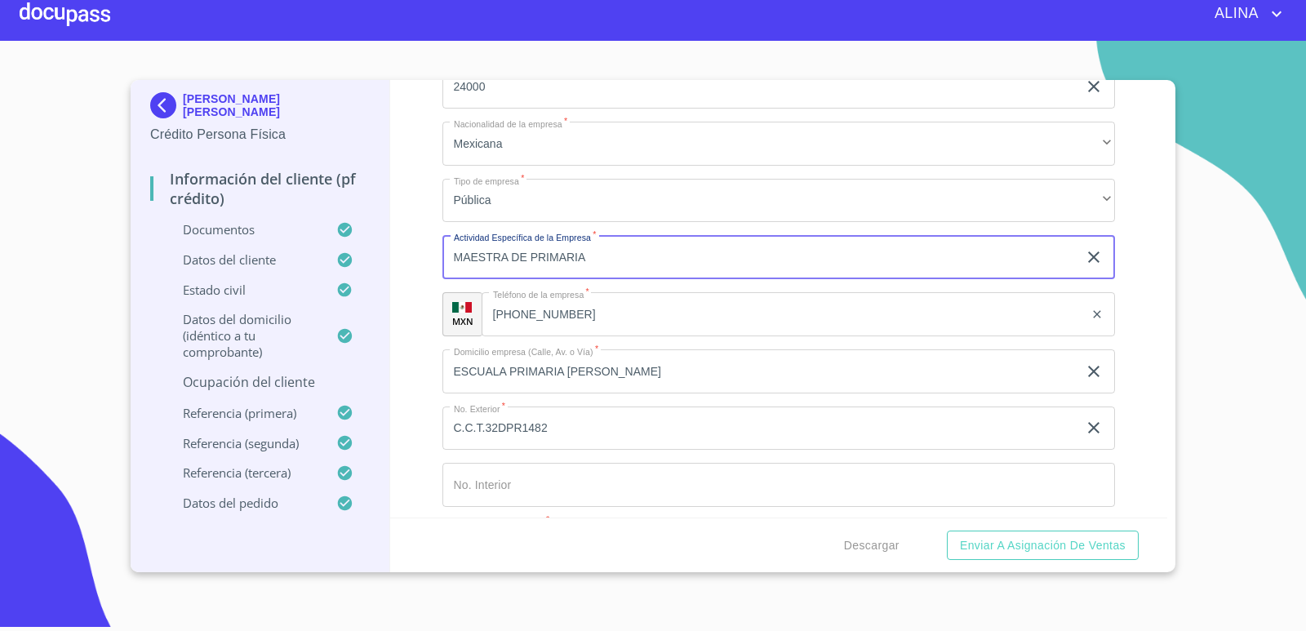
drag, startPoint x: 523, startPoint y: 255, endPoint x: 409, endPoint y: 255, distance: 114.2
click at [409, 255] on div "Información del cliente (PF crédito) Documentos Documento de identificación.   …" at bounding box center [779, 298] width 778 height 437
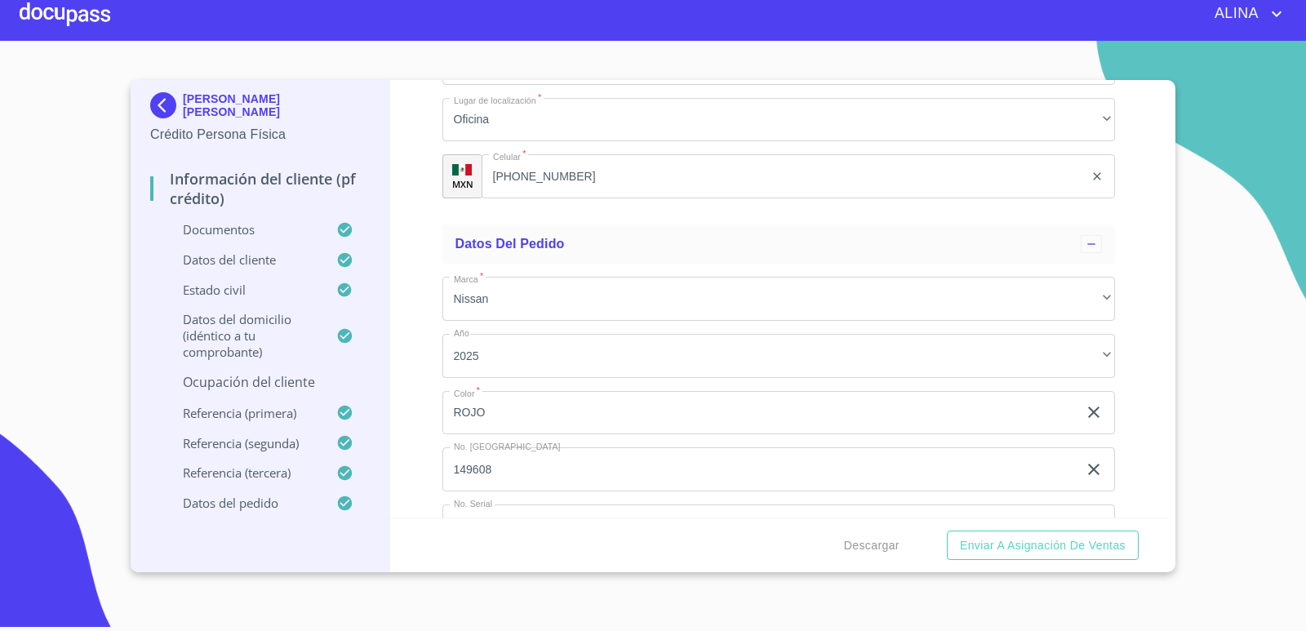
scroll to position [9483, 0]
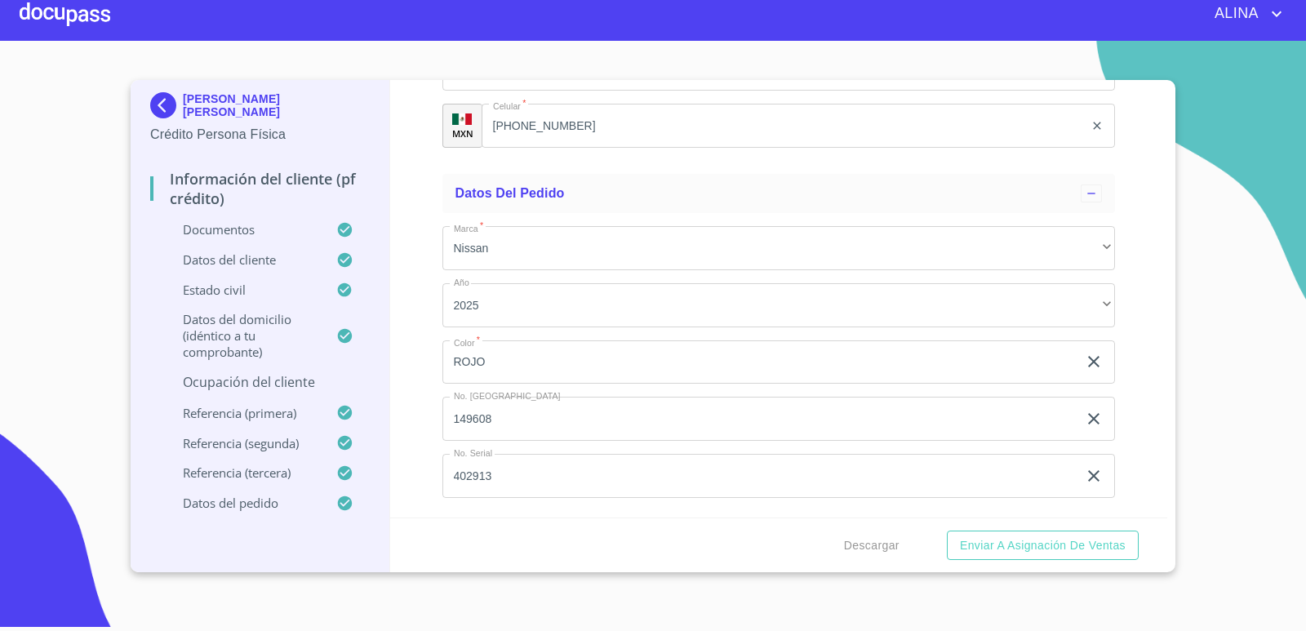
type input "DIRECTORA DE PLANTEL"
